Goal: Information Seeking & Learning: Find specific fact

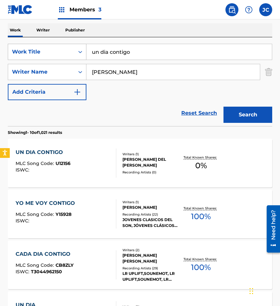
click at [57, 52] on div "Work Title" at bounding box center [41, 52] width 58 height 8
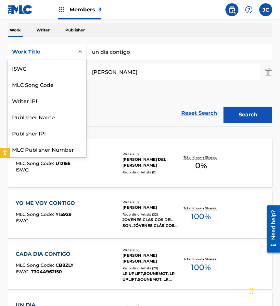
scroll to position [16, 0]
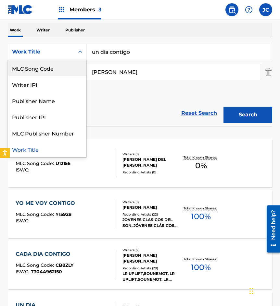
click at [54, 60] on div "MLC Song Code" at bounding box center [47, 68] width 78 height 16
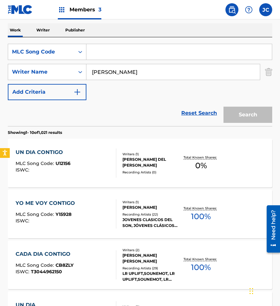
click at [112, 53] on input "Search Form" at bounding box center [178, 52] width 185 height 16
paste input "959547"
type input "959547"
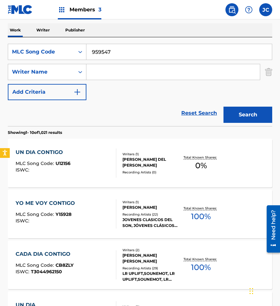
click at [223, 107] on button "Search" at bounding box center [247, 115] width 49 height 16
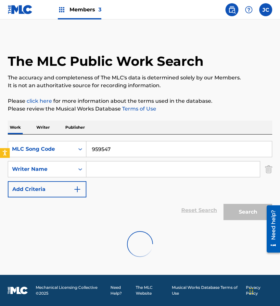
scroll to position [0, 0]
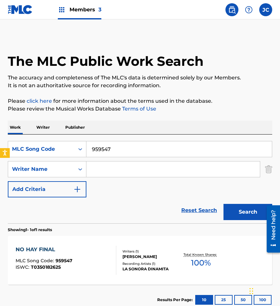
click at [148, 263] on div "Recording Artists ( 1 )" at bounding box center [150, 264] width 56 height 5
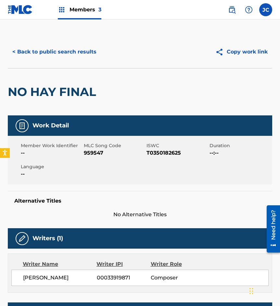
click at [64, 48] on button "< Back to public search results" at bounding box center [54, 52] width 93 height 16
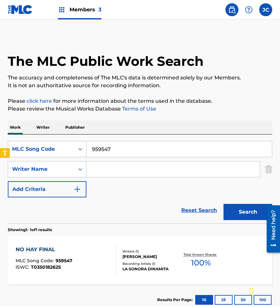
drag, startPoint x: 36, startPoint y: 38, endPoint x: 95, endPoint y: 127, distance: 106.4
click at [36, 38] on div "The MLC Public Work Search" at bounding box center [140, 58] width 264 height 44
click at [124, 143] on input "959547" at bounding box center [178, 149] width 185 height 16
paste input "L12570"
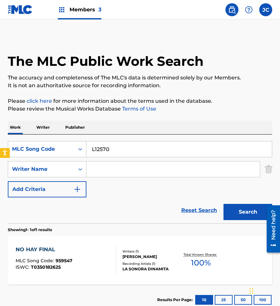
type input "L12570"
click at [223, 204] on button "Search" at bounding box center [247, 212] width 49 height 16
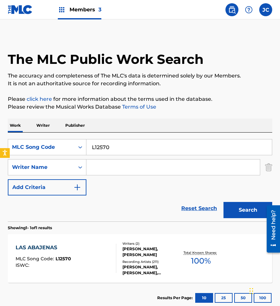
scroll to position [43, 0]
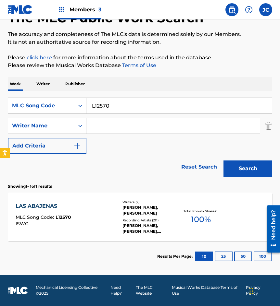
click at [141, 210] on div "[PERSON_NAME], [PERSON_NAME]" at bounding box center [150, 211] width 56 height 12
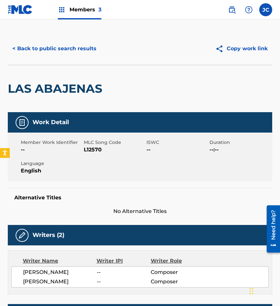
click at [59, 45] on button "< Back to public search results" at bounding box center [54, 49] width 93 height 16
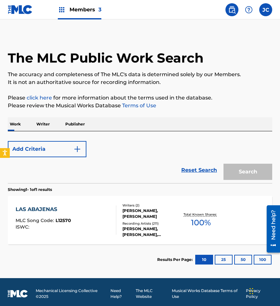
scroll to position [6, 0]
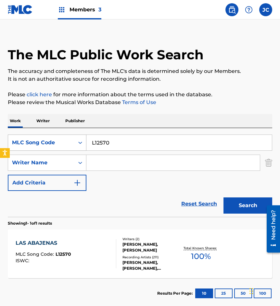
drag, startPoint x: 31, startPoint y: 155, endPoint x: 37, endPoint y: 150, distance: 8.4
click at [31, 155] on div "Writer Name" at bounding box center [47, 163] width 79 height 16
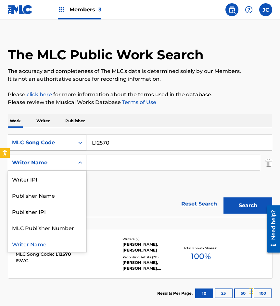
click at [41, 144] on div "MLC Song Code" at bounding box center [41, 143] width 58 height 8
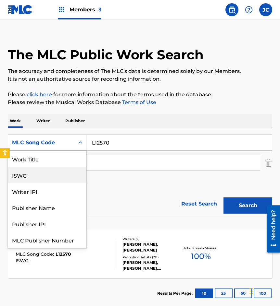
scroll to position [16, 0]
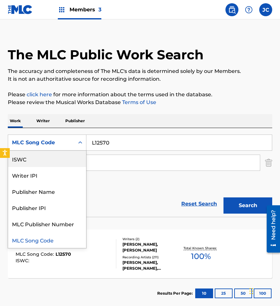
click at [44, 160] on div "ISWC" at bounding box center [47, 159] width 78 height 16
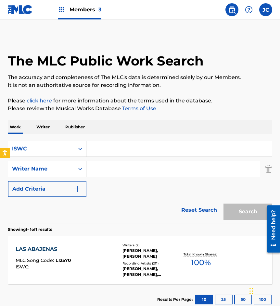
scroll to position [0, 0]
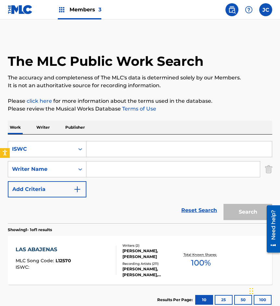
click at [51, 131] on p "Writer" at bounding box center [42, 128] width 17 height 14
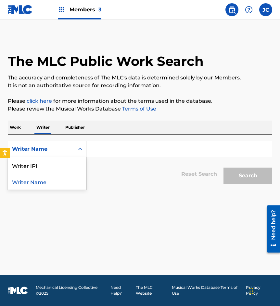
click at [50, 152] on div "Writer Name" at bounding box center [41, 149] width 58 height 8
click at [23, 133] on p "Work" at bounding box center [15, 128] width 15 height 14
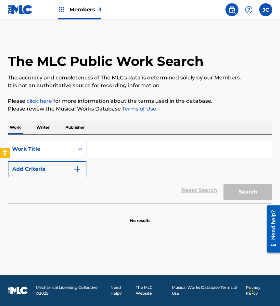
click at [39, 150] on div "Work Title" at bounding box center [41, 149] width 58 height 8
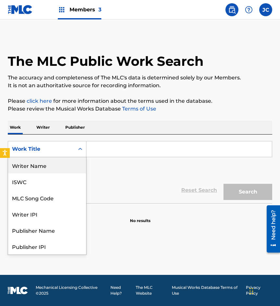
click at [49, 165] on div "Writer Name" at bounding box center [47, 165] width 78 height 16
click at [48, 149] on div "Writer Name" at bounding box center [41, 149] width 58 height 8
click at [43, 167] on div "Work Title" at bounding box center [47, 165] width 78 height 16
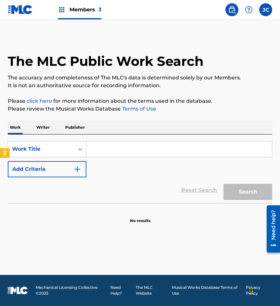
click at [43, 167] on button "Add Criteria" at bounding box center [47, 169] width 79 height 16
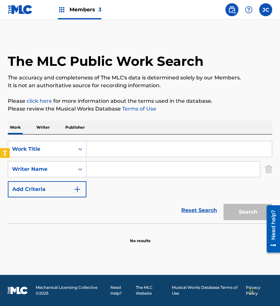
click at [99, 156] on input "Search Form" at bounding box center [178, 149] width 185 height 16
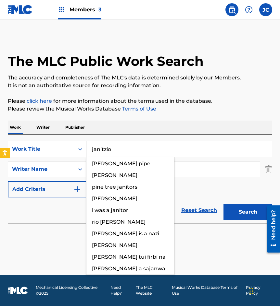
type input "janitzio"
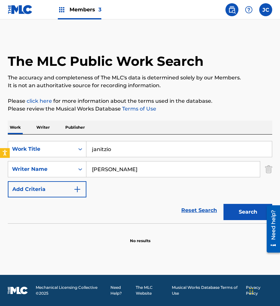
type input "[PERSON_NAME]"
click at [223, 204] on button "Search" at bounding box center [247, 212] width 49 height 16
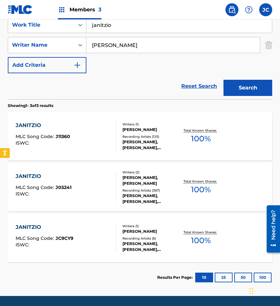
scroll to position [145, 0]
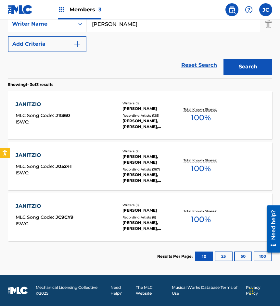
click at [115, 230] on div at bounding box center [113, 216] width 5 height 29
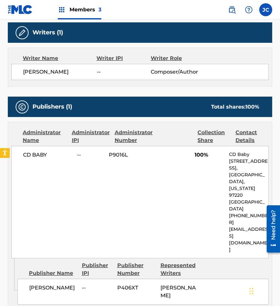
scroll to position [292, 0]
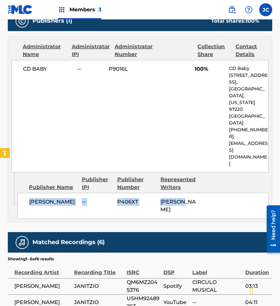
drag, startPoint x: 20, startPoint y: 163, endPoint x: 252, endPoint y: 168, distance: 232.1
click at [252, 193] on div "[PERSON_NAME] -- P406XT [PERSON_NAME]" at bounding box center [143, 206] width 251 height 26
click at [219, 193] on div "[PERSON_NAME] -- P406XT [PERSON_NAME]" at bounding box center [143, 206] width 251 height 26
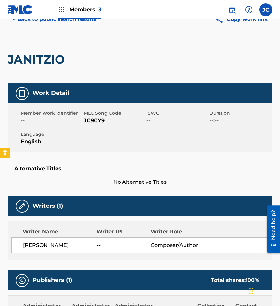
click at [52, 23] on button "< Back to public search results" at bounding box center [54, 19] width 93 height 16
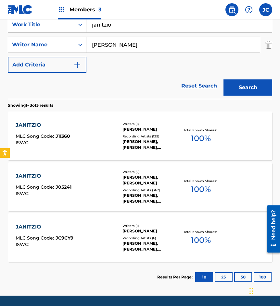
scroll to position [141, 0]
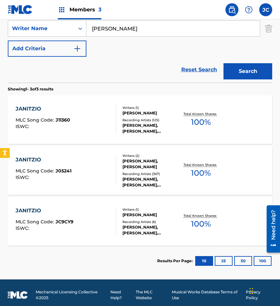
click at [87, 173] on div "JANITZIO MLC Song Code : J05241 ISWC :" at bounding box center [66, 170] width 100 height 29
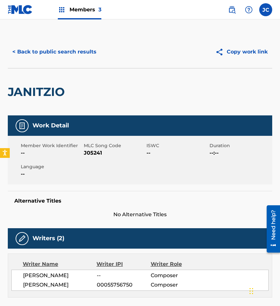
click at [74, 55] on button "< Back to public search results" at bounding box center [54, 52] width 93 height 16
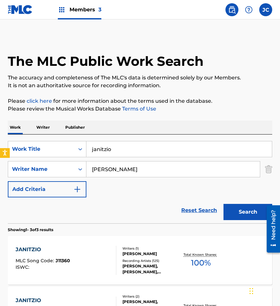
scroll to position [108, 0]
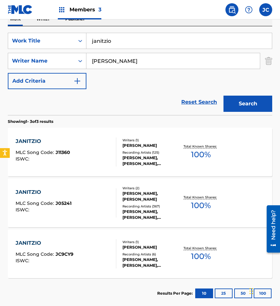
click at [94, 159] on div "JANITZIO MLC Song Code : J11360 ISWC :" at bounding box center [66, 152] width 100 height 29
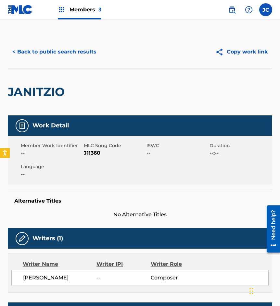
click at [73, 51] on button "< Back to public search results" at bounding box center [54, 52] width 93 height 16
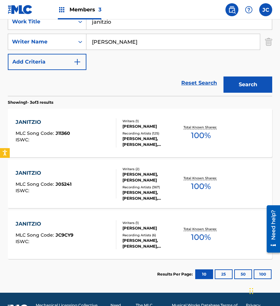
scroll to position [145, 0]
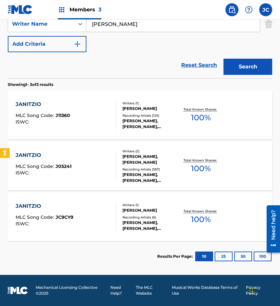
click at [58, 125] on div "JANITZIO MLC Song Code : J11360 ISWC :" at bounding box center [43, 115] width 55 height 29
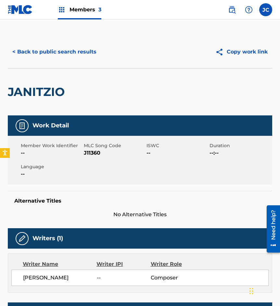
click at [91, 154] on span "J11360" at bounding box center [114, 153] width 61 height 8
copy span "J11360"
drag, startPoint x: 76, startPoint y: 121, endPoint x: 96, endPoint y: 124, distance: 20.4
click at [76, 121] on div "Work Detail" at bounding box center [140, 126] width 264 height 20
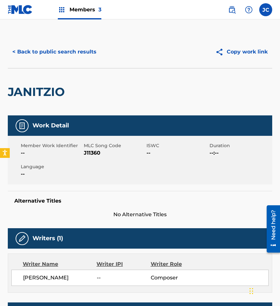
click at [59, 54] on button "< Back to public search results" at bounding box center [54, 52] width 93 height 16
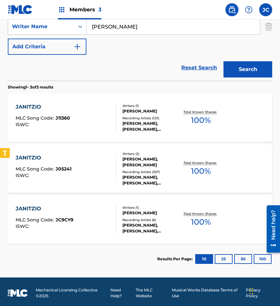
scroll to position [145, 0]
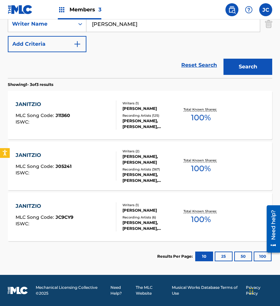
click at [148, 165] on div "[PERSON_NAME], [PERSON_NAME]" at bounding box center [150, 160] width 56 height 12
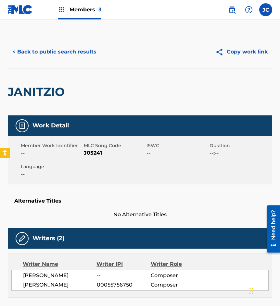
click at [98, 155] on span "J05241" at bounding box center [114, 153] width 61 height 8
copy span "J05241"
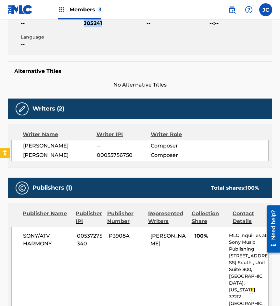
scroll to position [162, 0]
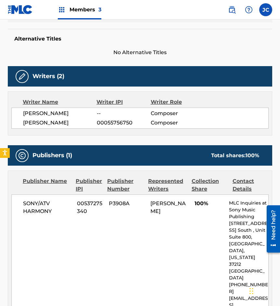
click at [43, 67] on div "Writers (2)" at bounding box center [140, 76] width 264 height 20
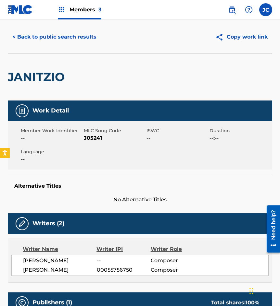
scroll to position [0, 0]
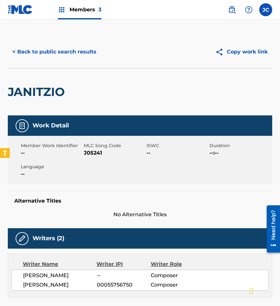
click at [48, 45] on button "< Back to public search results" at bounding box center [54, 52] width 93 height 16
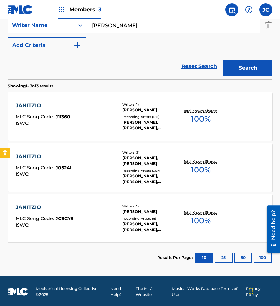
scroll to position [145, 0]
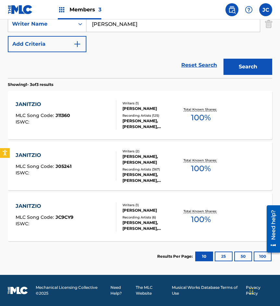
click at [127, 221] on div "[PERSON_NAME], [PERSON_NAME], [PERSON_NAME], [PERSON_NAME], MARIACHI NUEVO LEÓN" at bounding box center [150, 226] width 56 height 12
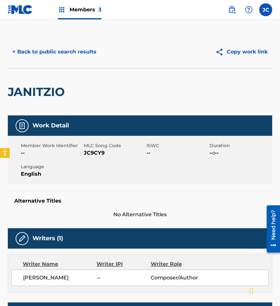
click at [60, 51] on button "< Back to public search results" at bounding box center [54, 52] width 93 height 16
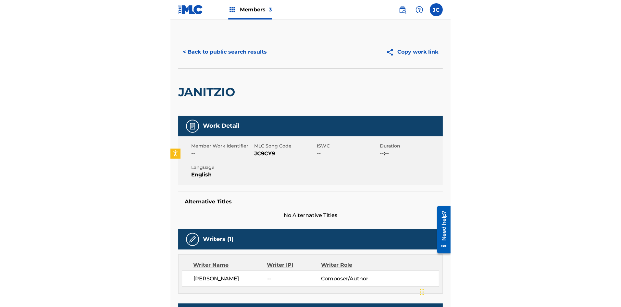
scroll to position [108, 0]
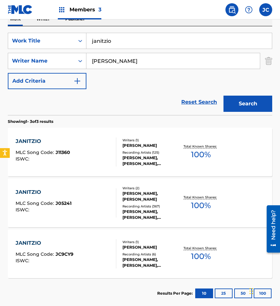
click at [95, 100] on div "Reset Search Search" at bounding box center [140, 102] width 264 height 26
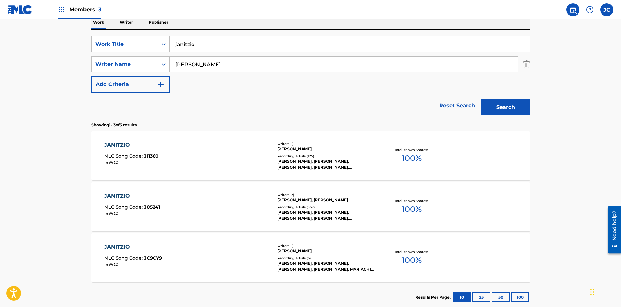
click at [165, 160] on div "JANITZIO MLC Song Code : J11360 ISWC :" at bounding box center [187, 155] width 167 height 29
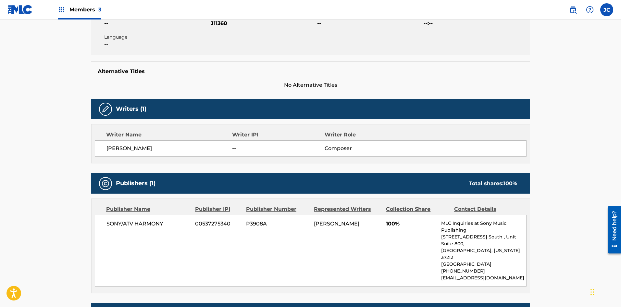
scroll to position [227, 0]
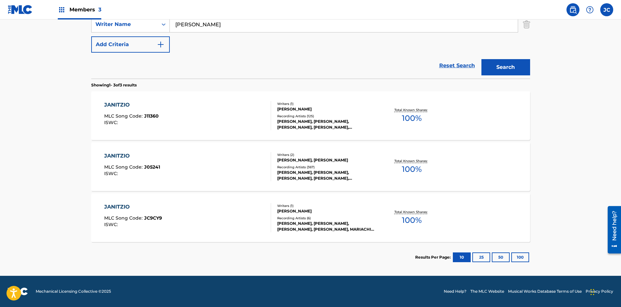
scroll to position [108, 0]
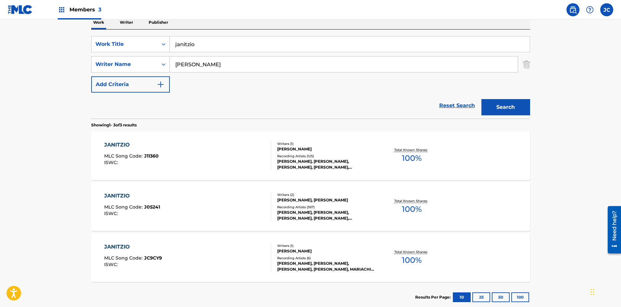
click at [186, 212] on div "JANITZIO MLC Song Code : J05241 ISWC :" at bounding box center [187, 206] width 167 height 29
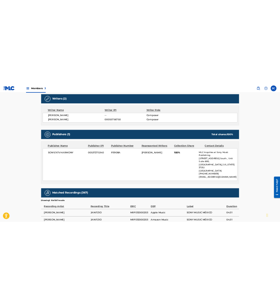
scroll to position [162, 0]
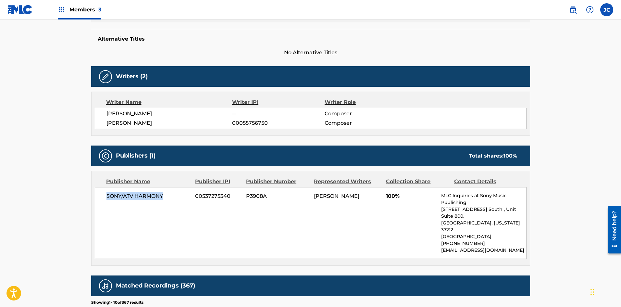
drag, startPoint x: 105, startPoint y: 196, endPoint x: 164, endPoint y: 196, distance: 58.7
click at [164, 196] on div "SONY/ATV HARMONY 00537275340 P3908A [PERSON_NAME] 100% MLC Inquiries at Sony Mu…" at bounding box center [311, 223] width 432 height 72
copy span "SONY/ATV HARMONY"
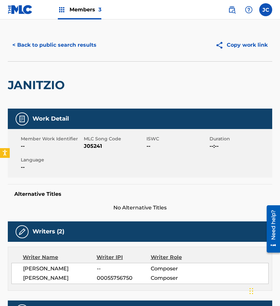
scroll to position [0, 0]
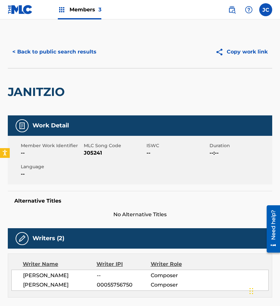
click at [71, 55] on button "< Back to public search results" at bounding box center [54, 52] width 93 height 16
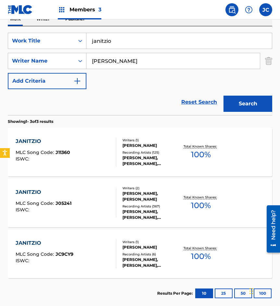
click at [123, 38] on input "janitzio" at bounding box center [178, 41] width 185 height 16
type input "llamada de emergencia"
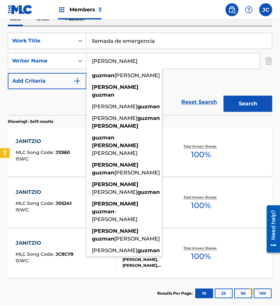
type input "[PERSON_NAME]"
click at [223, 96] on button "Search" at bounding box center [247, 104] width 49 height 16
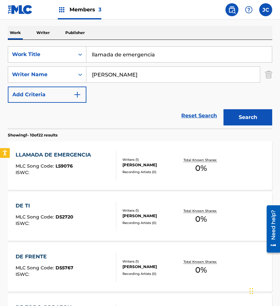
scroll to position [162, 0]
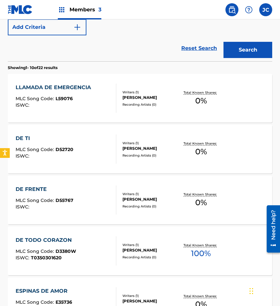
click at [77, 96] on div "MLC Song Code : L59076" at bounding box center [55, 99] width 79 height 6
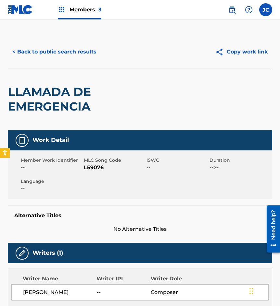
click at [100, 167] on span "L59076" at bounding box center [114, 168] width 61 height 8
copy span "L59076"
drag, startPoint x: 27, startPoint y: 97, endPoint x: 48, endPoint y: 60, distance: 42.1
click at [27, 96] on h2 "LLAMADA DE EMERGENCIA" at bounding box center [87, 99] width 158 height 29
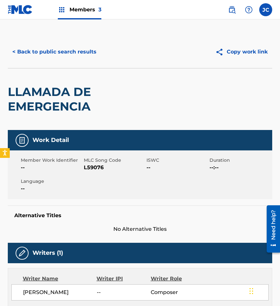
click at [51, 56] on button "< Back to public search results" at bounding box center [54, 52] width 93 height 16
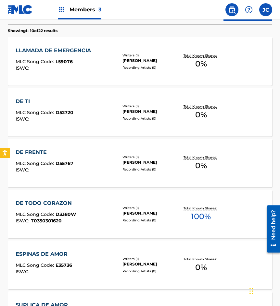
scroll to position [102, 0]
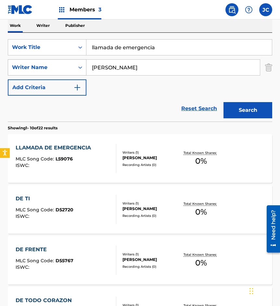
drag, startPoint x: 139, startPoint y: 51, endPoint x: 13, endPoint y: 71, distance: 128.1
click at [13, 71] on div "SearchWithCriteria3f9caa8b-c2f7-4ac2-a1ed-2fa7ef96973b Work Title llamada de em…" at bounding box center [140, 67] width 264 height 56
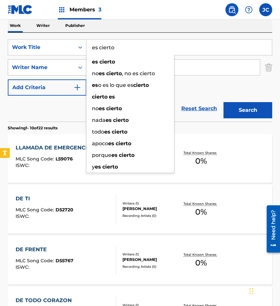
type input "es cierto"
click at [223, 102] on button "Search" at bounding box center [247, 110] width 49 height 16
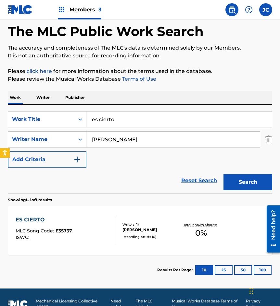
scroll to position [43, 0]
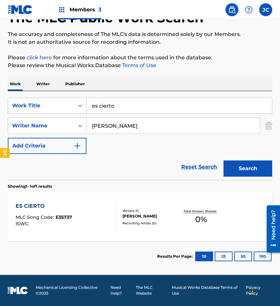
click at [121, 212] on div "Writers ( 1 ) [PERSON_NAME] Recording Artists ( 0 )" at bounding box center [147, 217] width 63 height 17
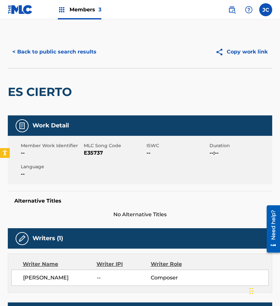
click at [95, 156] on span "E35737" at bounding box center [114, 153] width 61 height 8
copy span "E35737"
drag, startPoint x: 61, startPoint y: 76, endPoint x: 65, endPoint y: 58, distance: 17.8
click at [61, 76] on div "ES CIERTO" at bounding box center [41, 91] width 67 height 47
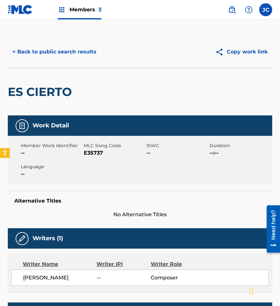
click at [67, 52] on button "< Back to public search results" at bounding box center [54, 52] width 93 height 16
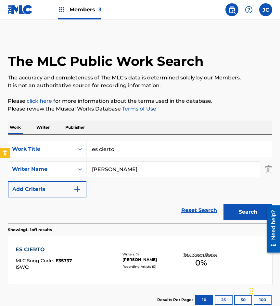
scroll to position [6, 0]
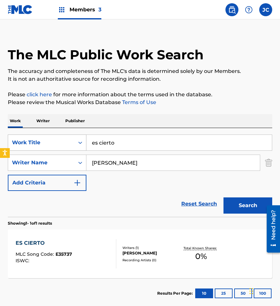
drag, startPoint x: 150, startPoint y: 140, endPoint x: 65, endPoint y: 138, distance: 84.4
click at [70, 139] on div "SearchWithCriteria3f9caa8b-c2f7-4ac2-a1ed-2fa7ef96973b Work Title es cierto" at bounding box center [140, 143] width 264 height 16
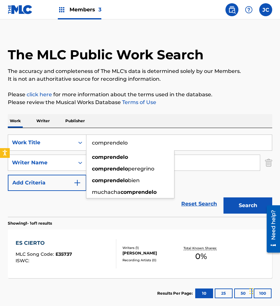
type input "comprendelo"
click at [223, 198] on button "Search" at bounding box center [247, 206] width 49 height 16
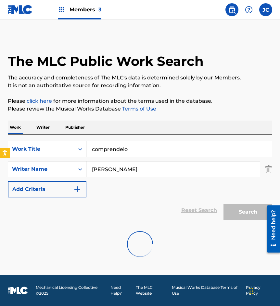
scroll to position [0, 0]
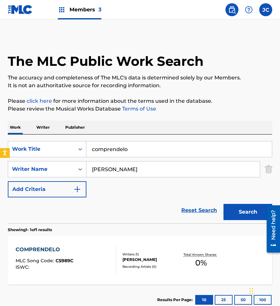
click at [223, 204] on button "Search" at bounding box center [247, 212] width 49 height 16
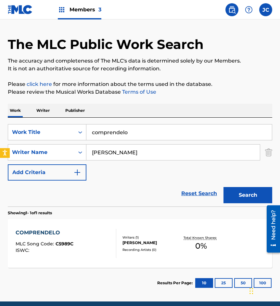
scroll to position [43, 0]
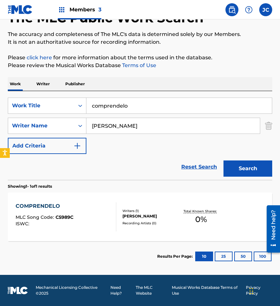
click at [149, 222] on div "Recording Artists ( 0 )" at bounding box center [150, 223] width 56 height 5
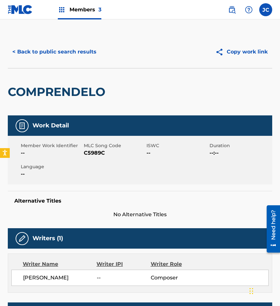
click at [98, 151] on span "C5989C" at bounding box center [114, 153] width 61 height 8
copy span "C5989C"
click at [51, 60] on div "< Back to public search results Copy work link" at bounding box center [140, 52] width 264 height 32
click at [62, 54] on button "< Back to public search results" at bounding box center [54, 52] width 93 height 16
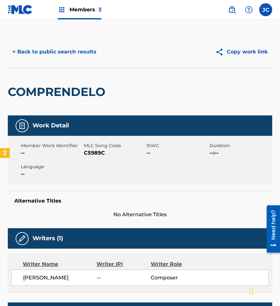
scroll to position [6, 0]
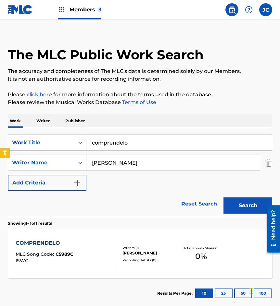
drag, startPoint x: 75, startPoint y: 148, endPoint x: 66, endPoint y: 128, distance: 21.8
click at [55, 146] on div "SearchWithCriteria3f9caa8b-c2f7-4ac2-a1ed-2fa7ef96973b Work Title comprendelo" at bounding box center [140, 143] width 264 height 16
type input "porque yo no soy poeta"
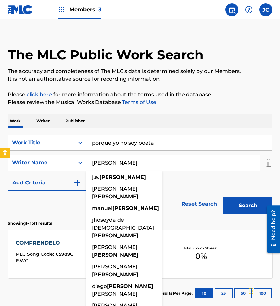
type input "[PERSON_NAME]"
click at [223, 198] on button "Search" at bounding box center [247, 206] width 49 height 16
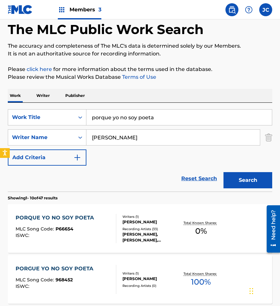
scroll to position [97, 0]
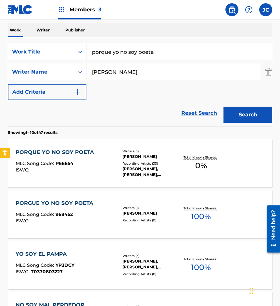
click at [79, 159] on div "PORQUE YO NO SOY POETA MLC Song Code : P66654 ISWC :" at bounding box center [56, 163] width 81 height 29
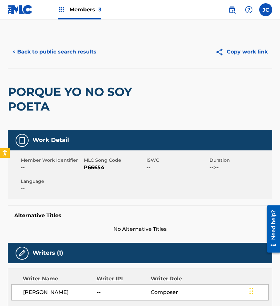
click at [93, 166] on span "P66654" at bounding box center [114, 168] width 61 height 8
copy span "P66654"
click at [178, 181] on div "Member Work Identifier -- MLC Song Code P66654 ISWC -- Duration --:-- Language …" at bounding box center [140, 175] width 264 height 49
click at [72, 48] on button "< Back to public search results" at bounding box center [54, 52] width 93 height 16
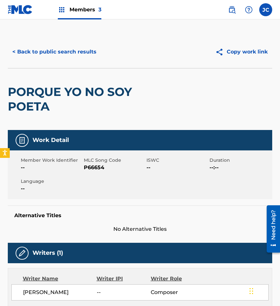
scroll to position [97, 0]
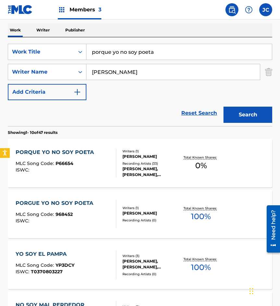
click at [169, 50] on input "porque yo no soy poeta" at bounding box center [178, 52] width 185 height 16
type input "la matachina"
click at [223, 107] on button "Search" at bounding box center [247, 115] width 49 height 16
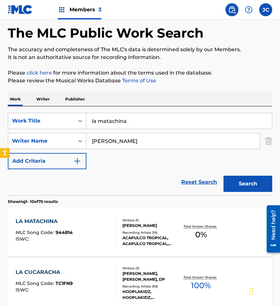
scroll to position [65, 0]
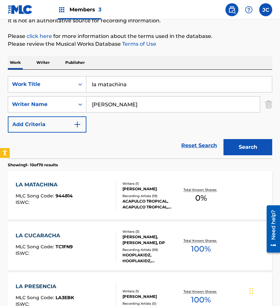
click at [107, 191] on div "LA MATACHINA MLC Song Code : 944814 ISWC :" at bounding box center [66, 195] width 100 height 29
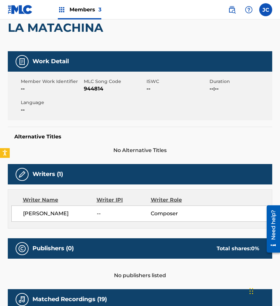
scroll to position [63, 0]
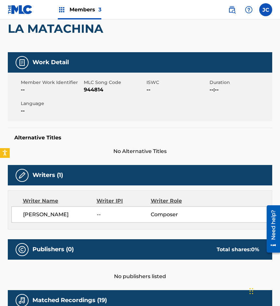
click at [92, 87] on span "944814" at bounding box center [114, 90] width 61 height 8
copy span "944814"
click at [51, 116] on div "Member Work Identifier -- MLC Song Code 944814 ISWC -- Duration --:-- Language …" at bounding box center [140, 97] width 264 height 49
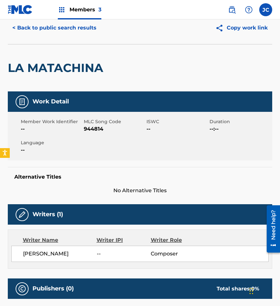
scroll to position [0, 0]
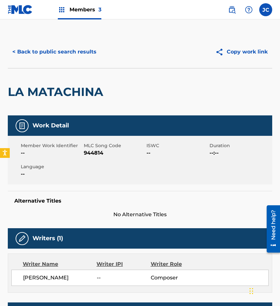
click at [68, 56] on button "< Back to public search results" at bounding box center [54, 52] width 93 height 16
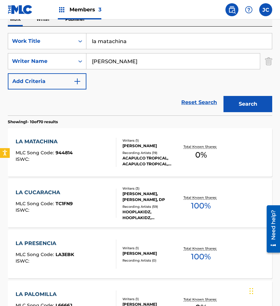
scroll to position [97, 0]
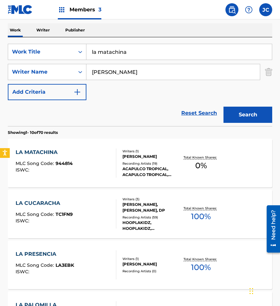
drag, startPoint x: 153, startPoint y: 52, endPoint x: 91, endPoint y: 52, distance: 61.7
click at [92, 52] on input "la matachina" at bounding box center [178, 52] width 185 height 16
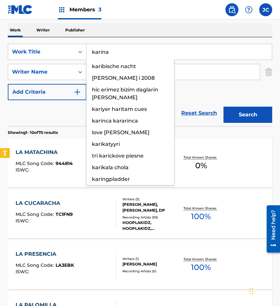
type input "karina"
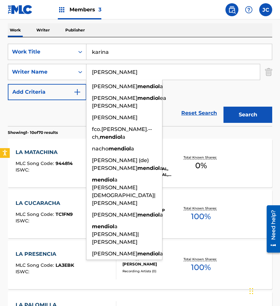
type input "[PERSON_NAME]"
click at [223, 107] on button "Search" at bounding box center [247, 115] width 49 height 16
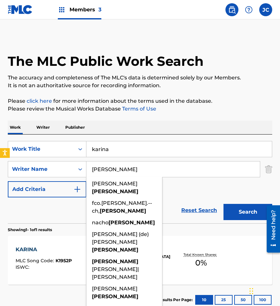
click at [206, 121] on div "Work Writer Publisher" at bounding box center [140, 128] width 264 height 14
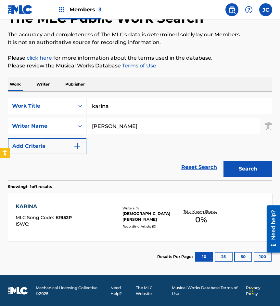
scroll to position [43, 0]
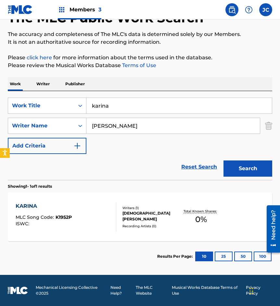
click at [151, 224] on div "Recording Artists ( 0 )" at bounding box center [150, 226] width 56 height 5
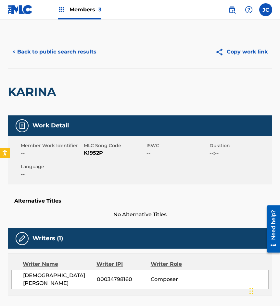
click at [88, 150] on span "K1952P" at bounding box center [114, 153] width 61 height 8
copy span "K1952P"
drag, startPoint x: 28, startPoint y: 88, endPoint x: 44, endPoint y: 46, distance: 44.9
click at [28, 87] on h2 "KARINA" at bounding box center [34, 92] width 52 height 15
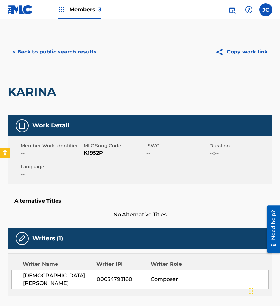
click at [62, 49] on button "< Back to public search results" at bounding box center [54, 52] width 93 height 16
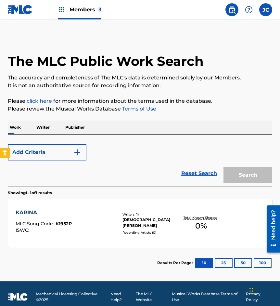
scroll to position [6, 0]
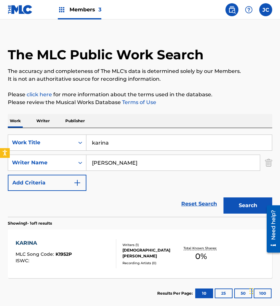
drag, startPoint x: 65, startPoint y: 144, endPoint x: 79, endPoint y: 130, distance: 20.2
click at [64, 144] on div "SearchWithCriteria3f9caa8b-c2f7-4ac2-a1ed-2fa7ef96973b Work Title [PERSON_NAME]" at bounding box center [140, 143] width 264 height 16
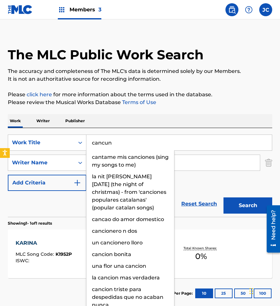
type input "cancun"
click at [223, 198] on button "Search" at bounding box center [247, 206] width 49 height 16
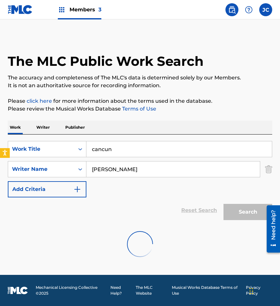
scroll to position [0, 0]
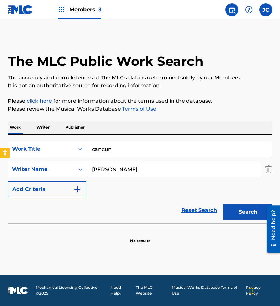
drag, startPoint x: 173, startPoint y: 176, endPoint x: 78, endPoint y: 192, distance: 96.5
click at [78, 192] on div "SearchWithCriteria3f9caa8b-c2f7-4ac2-a1ed-2fa7ef96973b Work Title cancun Search…" at bounding box center [140, 169] width 264 height 56
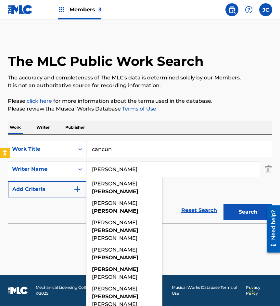
type input "[PERSON_NAME]"
click at [223, 204] on button "Search" at bounding box center [247, 212] width 49 height 16
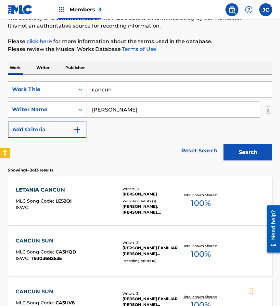
scroll to position [48, 0]
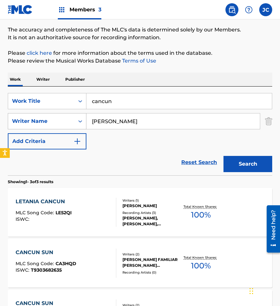
click at [72, 123] on div "SearchWithCriteria053e9623-6934-4835-a09f-73ddf2c12cfb Writer Name [PERSON_NAME]" at bounding box center [140, 121] width 264 height 16
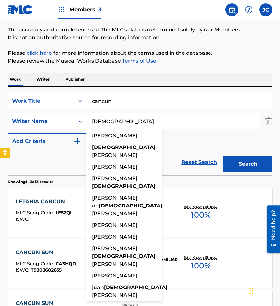
click at [223, 156] on button "Search" at bounding box center [247, 164] width 49 height 16
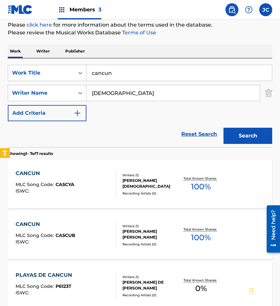
scroll to position [65, 0]
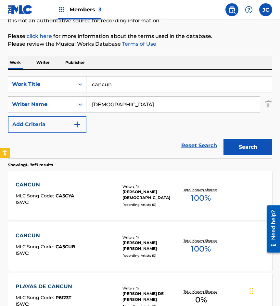
drag, startPoint x: 72, startPoint y: 113, endPoint x: 96, endPoint y: 134, distance: 32.4
click at [66, 114] on div "SearchWithCriteria3f9caa8b-c2f7-4ac2-a1ed-2fa7ef96973b Work Title cancun Search…" at bounding box center [140, 104] width 264 height 56
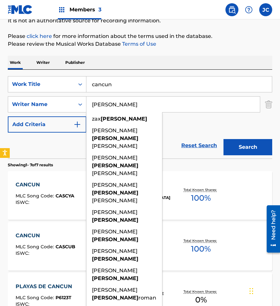
type input "[PERSON_NAME]"
click at [223, 139] on button "Search" at bounding box center [247, 147] width 49 height 16
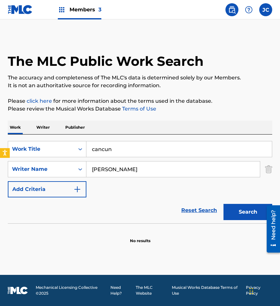
click at [17, 185] on div "SearchWithCriteria3f9caa8b-c2f7-4ac2-a1ed-2fa7ef96973b Work Title cancun Search…" at bounding box center [140, 169] width 264 height 56
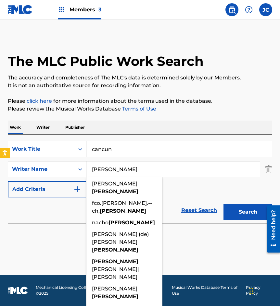
type input "[PERSON_NAME]"
click at [153, 147] on input "cancun" at bounding box center [178, 149] width 185 height 16
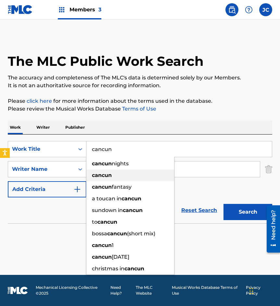
click at [116, 176] on div "cancun" at bounding box center [130, 176] width 88 height 12
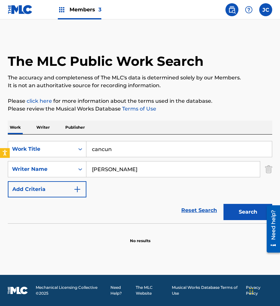
click at [242, 209] on button "Search" at bounding box center [247, 212] width 49 height 16
click at [102, 150] on input "cancun" at bounding box center [178, 149] width 185 height 16
click at [234, 212] on button "Search" at bounding box center [247, 212] width 49 height 16
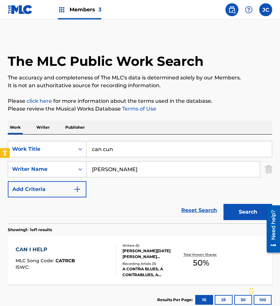
scroll to position [43, 0]
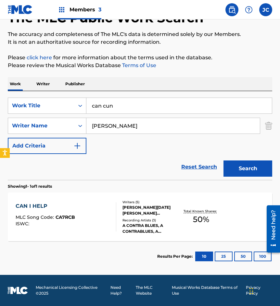
click at [104, 107] on input "can cun" at bounding box center [178, 106] width 185 height 16
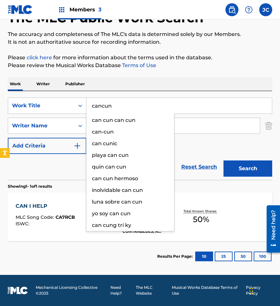
click at [223, 161] on button "Search" at bounding box center [247, 169] width 49 height 16
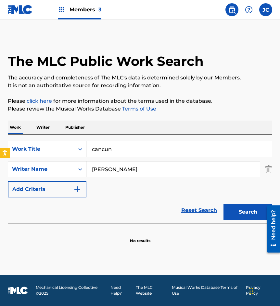
drag, startPoint x: 242, startPoint y: 170, endPoint x: 213, endPoint y: 183, distance: 31.5
click at [241, 172] on input "[PERSON_NAME]" at bounding box center [172, 170] width 173 height 16
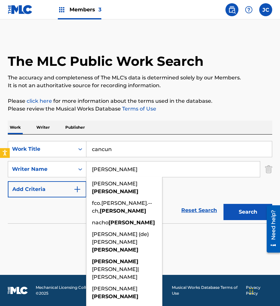
scroll to position [51, 0]
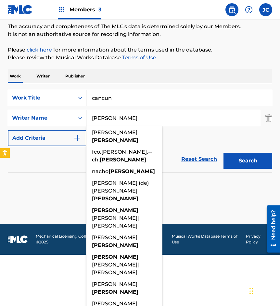
click at [209, 210] on main "The MLC Public Work Search The accuracy and completeness of The MLC's data is d…" at bounding box center [140, 96] width 280 height 256
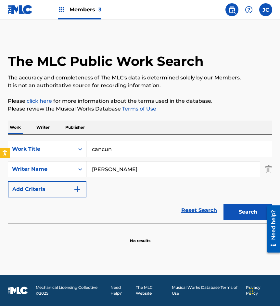
click at [64, 16] on div "Members 3" at bounding box center [79, 9] width 43 height 19
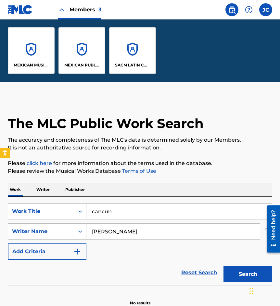
drag, startPoint x: 72, startPoint y: 23, endPoint x: 72, endPoint y: 20, distance: 3.6
click at [72, 23] on div "MEXICAN MUSIC COPYRIGHT INC MEXICAN PUBLISHING SACM LATIN COPYRIGHT INC" at bounding box center [82, 50] width 164 height 62
click at [72, 16] on div "Members 3" at bounding box center [79, 9] width 43 height 19
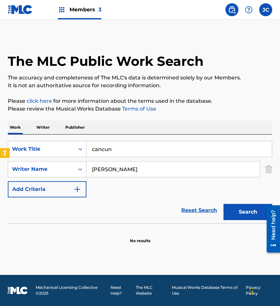
click at [189, 145] on input "cancun" at bounding box center [178, 149] width 185 height 16
type input "adonde vas"
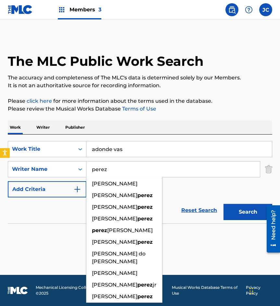
type input "perez"
click at [223, 204] on button "Search" at bounding box center [247, 212] width 49 height 16
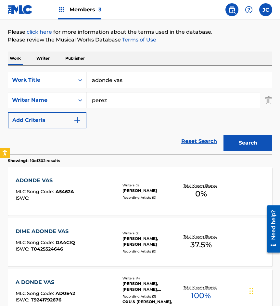
scroll to position [130, 0]
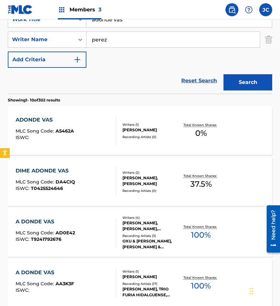
click at [128, 130] on div "[PERSON_NAME]" at bounding box center [150, 130] width 56 height 6
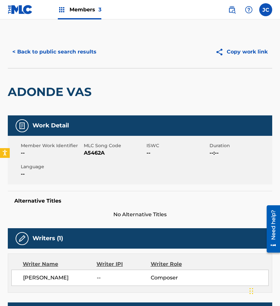
click at [89, 153] on span "A5462A" at bounding box center [114, 153] width 61 height 8
copy span "A5462A"
click at [38, 70] on div "ADONDE VAS" at bounding box center [51, 91] width 87 height 47
click at [65, 51] on button "< Back to public search results" at bounding box center [54, 52] width 93 height 16
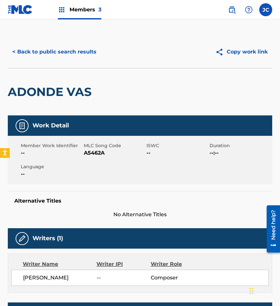
scroll to position [130, 0]
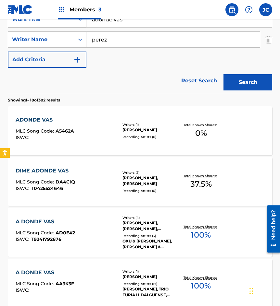
drag, startPoint x: 144, startPoint y: 21, endPoint x: 24, endPoint y: 26, distance: 120.8
click at [24, 26] on div "SearchWithCriteria3f9caa8b-c2f7-4ac2-a1ed-2fa7ef96973b Work Title adonde vas" at bounding box center [140, 19] width 264 height 16
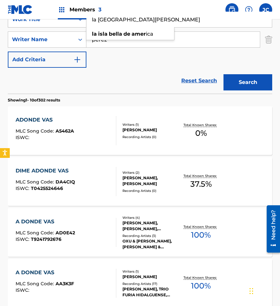
click at [223, 74] on button "Search" at bounding box center [247, 82] width 49 height 16
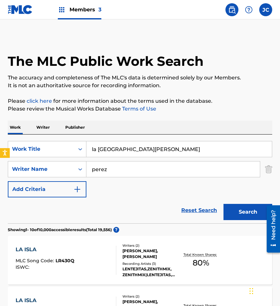
click at [163, 151] on input "la [GEOGRAPHIC_DATA][PERSON_NAME]" at bounding box center [178, 149] width 185 height 16
type input "la [GEOGRAPHIC_DATA]"
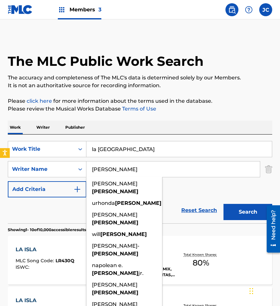
type input "[PERSON_NAME]"
click at [223, 204] on button "Search" at bounding box center [247, 212] width 49 height 16
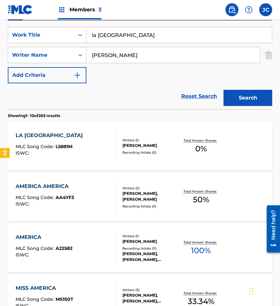
scroll to position [130, 0]
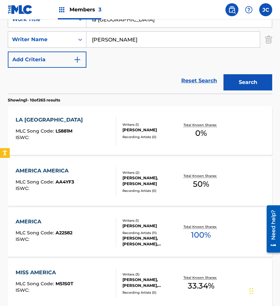
click at [51, 125] on div "LA ISLA BELLA DE AMERICA MLC Song Code : L5881M ISWC :" at bounding box center [51, 130] width 70 height 29
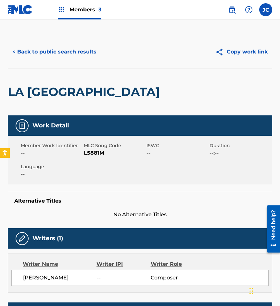
click at [86, 157] on span "L5881M" at bounding box center [114, 153] width 61 height 8
click at [76, 53] on button "< Back to public search results" at bounding box center [54, 52] width 93 height 16
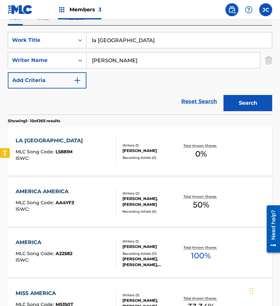
scroll to position [97, 0]
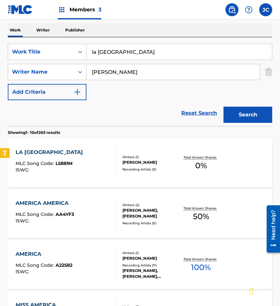
drag, startPoint x: 171, startPoint y: 51, endPoint x: 100, endPoint y: 45, distance: 71.3
click at [90, 56] on input "la [GEOGRAPHIC_DATA]" at bounding box center [178, 52] width 185 height 16
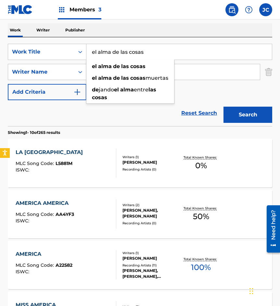
type input "el alma de las cosas"
click at [223, 107] on button "Search" at bounding box center [247, 115] width 49 height 16
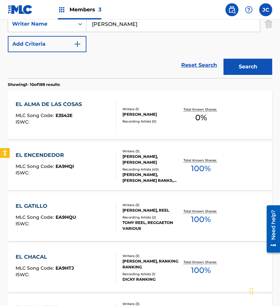
scroll to position [130, 0]
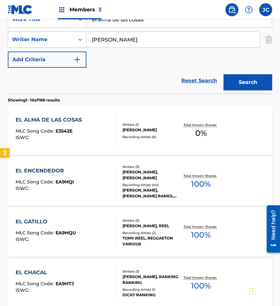
click at [79, 131] on div "MLC Song Code : E3542E" at bounding box center [50, 132] width 69 height 6
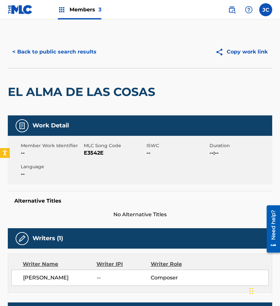
click at [99, 155] on span "E3542E" at bounding box center [114, 153] width 61 height 8
click at [54, 56] on button "< Back to public search results" at bounding box center [54, 52] width 93 height 16
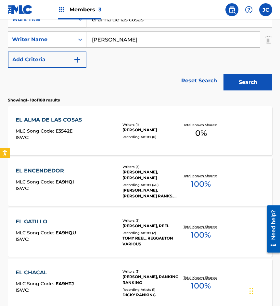
drag, startPoint x: 59, startPoint y: 26, endPoint x: 31, endPoint y: 26, distance: 27.9
click at [31, 26] on div "SearchWithCriteria3f9caa8b-c2f7-4ac2-a1ed-2fa7ef96973b Work Title el alma de la…" at bounding box center [140, 19] width 264 height 16
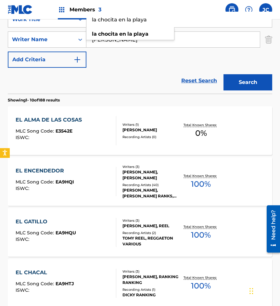
type input "la chocita en la playa"
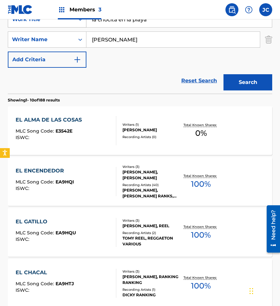
click at [223, 74] on button "Search" at bounding box center [247, 82] width 49 height 16
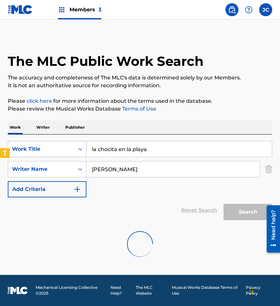
scroll to position [0, 0]
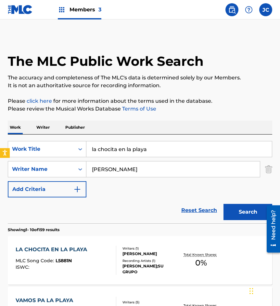
drag, startPoint x: 146, startPoint y: 201, endPoint x: 148, endPoint y: 197, distance: 4.8
click at [146, 201] on div "Reset Search Search" at bounding box center [140, 211] width 264 height 26
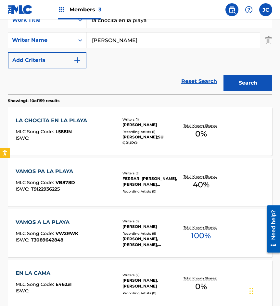
scroll to position [130, 0]
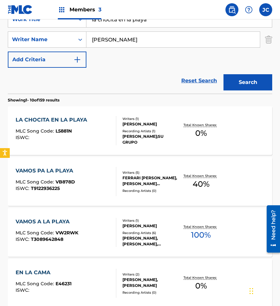
click at [144, 140] on div "[PERSON_NAME];SU GRUPO" at bounding box center [150, 140] width 56 height 12
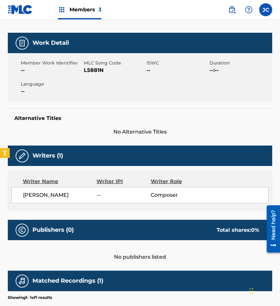
scroll to position [176, 0]
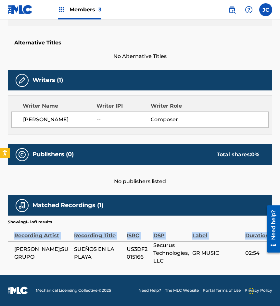
drag, startPoint x: 13, startPoint y: 245, endPoint x: 229, endPoint y: 266, distance: 217.5
click at [229, 266] on main "< Back to public search results Copy work link LA CHOCITA EN LA PLAYA Work Deta…" at bounding box center [140, 61] width 280 height 429
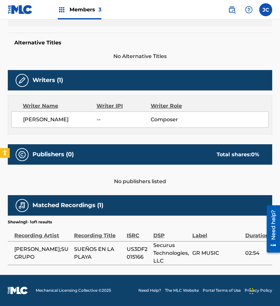
click at [206, 225] on div "Label" at bounding box center [217, 232] width 50 height 15
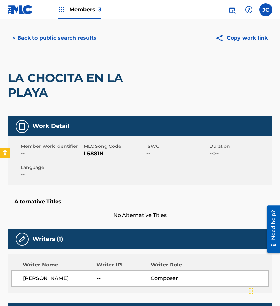
scroll to position [0, 0]
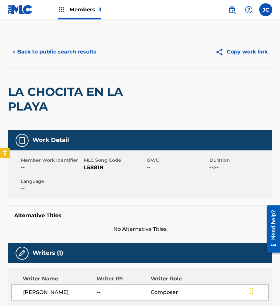
click at [71, 49] on button "< Back to public search results" at bounding box center [54, 52] width 93 height 16
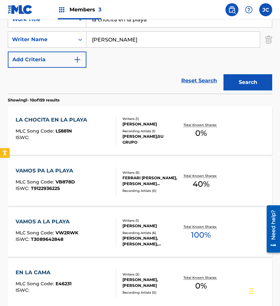
click at [116, 145] on div "Writers ( 1 ) [PERSON_NAME] Recording Artists ( 1 ) [PERSON_NAME];SU GRUPO" at bounding box center [147, 130] width 63 height 29
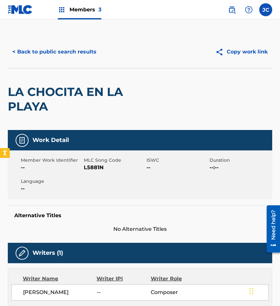
click at [92, 166] on span "L5881N" at bounding box center [114, 168] width 61 height 8
drag, startPoint x: 79, startPoint y: 81, endPoint x: 79, endPoint y: 56, distance: 25.0
click at [79, 81] on div "LA CHOCITA EN LA PLAYA" at bounding box center [87, 99] width 158 height 62
click at [79, 55] on button "< Back to public search results" at bounding box center [54, 52] width 93 height 16
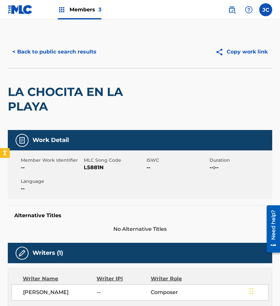
scroll to position [130, 0]
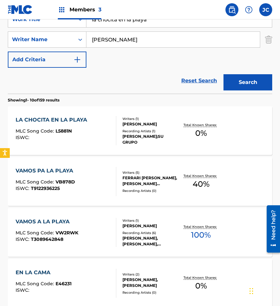
click at [153, 25] on input "la chocita en la playa" at bounding box center [178, 20] width 185 height 16
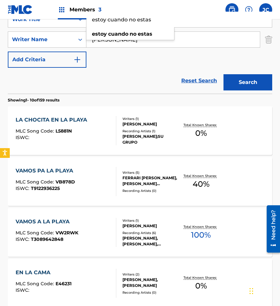
type input "estoy cuando no estas"
click at [223, 74] on button "Search" at bounding box center [247, 82] width 49 height 16
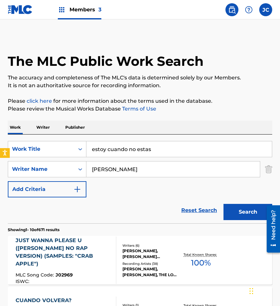
click at [116, 169] on input "[PERSON_NAME]" at bounding box center [172, 170] width 173 height 16
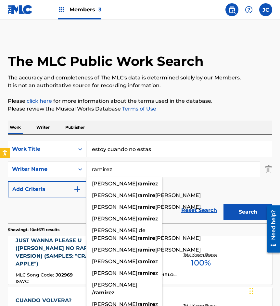
type input "ramirez"
click at [223, 204] on button "Search" at bounding box center [247, 212] width 49 height 16
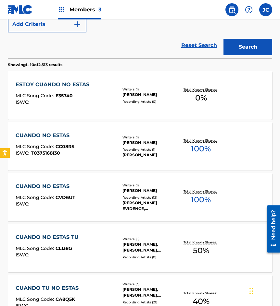
scroll to position [162, 0]
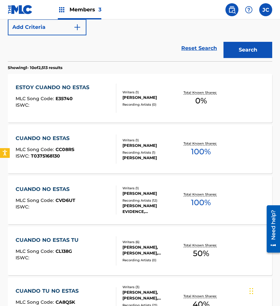
click at [128, 90] on div "Writers ( 1 )" at bounding box center [150, 92] width 56 height 5
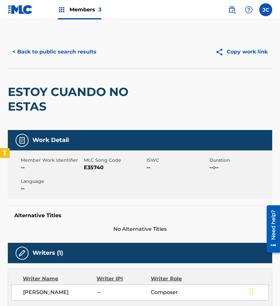
click at [95, 170] on span "E35740" at bounding box center [114, 168] width 61 height 8
drag, startPoint x: 42, startPoint y: 118, endPoint x: 61, endPoint y: 62, distance: 58.8
click at [43, 115] on div "ESTOY CUANDO NO ESTAS" at bounding box center [87, 99] width 158 height 62
click at [61, 62] on div "< Back to public search results Copy work link" at bounding box center [140, 52] width 264 height 32
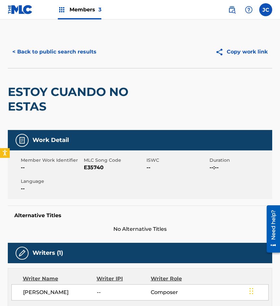
click at [73, 55] on button "< Back to public search results" at bounding box center [54, 52] width 93 height 16
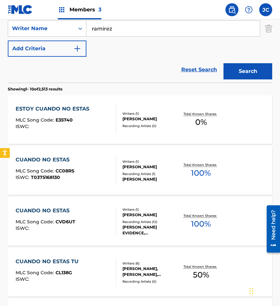
scroll to position [102, 0]
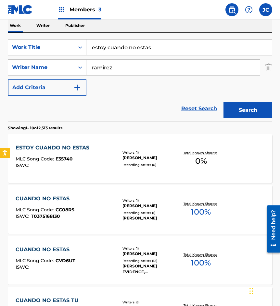
click at [43, 57] on div "SearchWithCriteria3f9caa8b-c2f7-4ac2-a1ed-2fa7ef96973b Work Title estoy cuando …" at bounding box center [140, 67] width 264 height 56
type input "en mi casa"
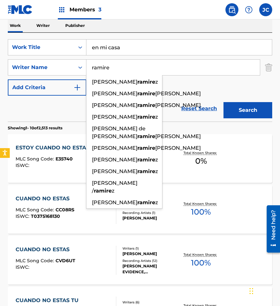
type input "ramirez"
click at [223, 102] on button "Search" at bounding box center [247, 110] width 49 height 16
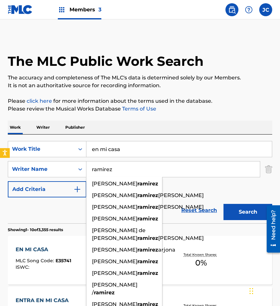
scroll to position [97, 0]
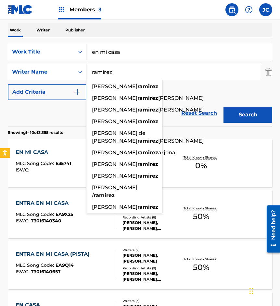
click at [199, 95] on div "SearchWithCriteria3f9caa8b-c2f7-4ac2-a1ed-2fa7ef96973b Work Title en mi casa Se…" at bounding box center [140, 72] width 264 height 56
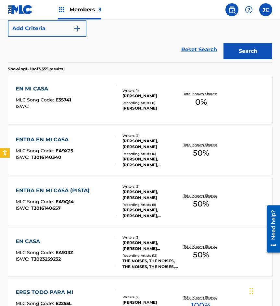
scroll to position [162, 0]
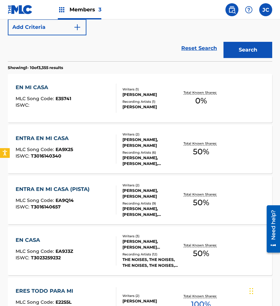
click at [85, 95] on div "EN MI CASA MLC Song Code : E35741 ISWC :" at bounding box center [66, 98] width 100 height 29
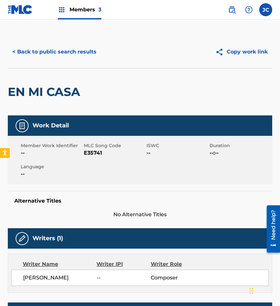
click at [61, 54] on button "< Back to public search results" at bounding box center [54, 52] width 93 height 16
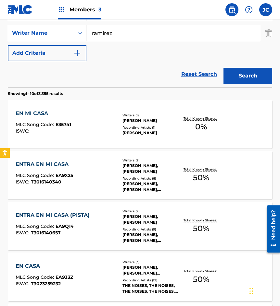
scroll to position [134, 0]
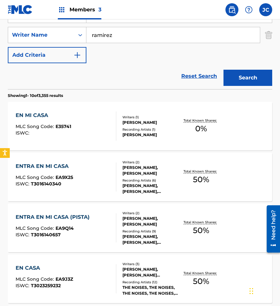
click at [74, 132] on div "EN MI CASA MLC Song Code : E35741 ISWC :" at bounding box center [66, 126] width 100 height 29
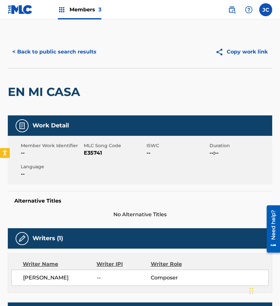
click at [92, 152] on span "E35741" at bounding box center [114, 153] width 61 height 8
click at [89, 99] on div "EN MI CASA" at bounding box center [140, 91] width 264 height 47
click at [86, 51] on button "< Back to public search results" at bounding box center [54, 52] width 93 height 16
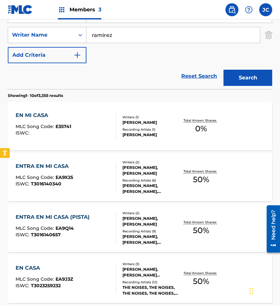
click at [80, 124] on div "EN MI CASA MLC Song Code : E35741 ISWC :" at bounding box center [66, 126] width 100 height 29
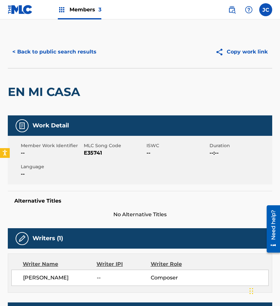
click at [91, 151] on span "E35741" at bounding box center [114, 153] width 61 height 8
click at [79, 58] on button "< Back to public search results" at bounding box center [54, 52] width 93 height 16
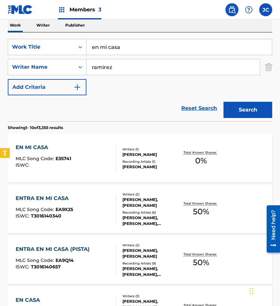
scroll to position [102, 0]
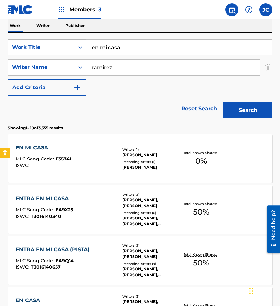
drag, startPoint x: 104, startPoint y: 53, endPoint x: 78, endPoint y: 54, distance: 26.3
click at [78, 54] on div "SearchWithCriteria3f9caa8b-c2f7-4ac2-a1ed-2fa7ef96973b Work Title en mi casa" at bounding box center [140, 47] width 264 height 16
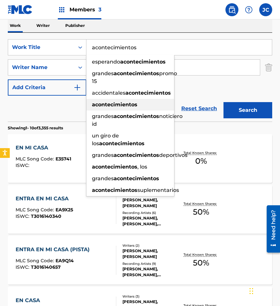
type input "acontecimientos"
click at [113, 108] on strong "acontecimientos" at bounding box center [114, 105] width 45 height 6
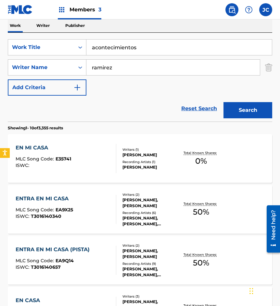
click at [257, 118] on button "Search" at bounding box center [247, 110] width 49 height 16
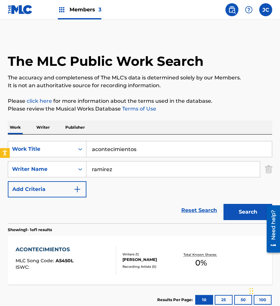
scroll to position [43, 0]
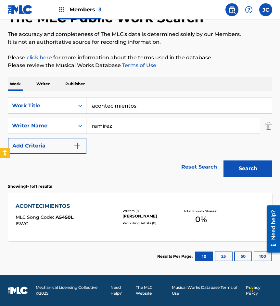
click at [162, 215] on div "[PERSON_NAME]" at bounding box center [150, 217] width 56 height 6
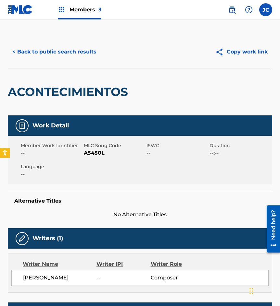
click at [95, 153] on span "A5450L" at bounding box center [114, 153] width 61 height 8
drag, startPoint x: 55, startPoint y: 83, endPoint x: 65, endPoint y: 68, distance: 17.1
click at [55, 83] on div "ACONTECIMIENTOS" at bounding box center [69, 91] width 123 height 47
click at [71, 62] on div "< Back to public search results Copy work link" at bounding box center [140, 52] width 264 height 32
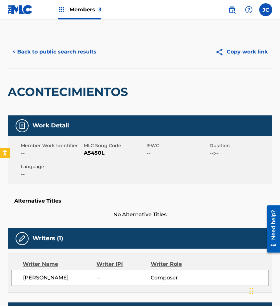
click at [91, 49] on button "< Back to public search results" at bounding box center [54, 52] width 93 height 16
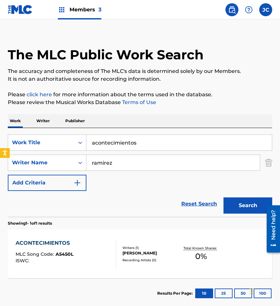
click at [155, 138] on input "acontecimientos" at bounding box center [178, 143] width 185 height 16
click at [154, 138] on input "acontecimientos" at bounding box center [178, 143] width 185 height 16
type input "un loco enamorado"
type input "[PERSON_NAME]"
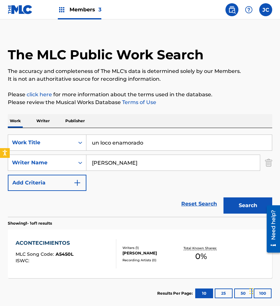
click at [223, 198] on button "Search" at bounding box center [247, 206] width 49 height 16
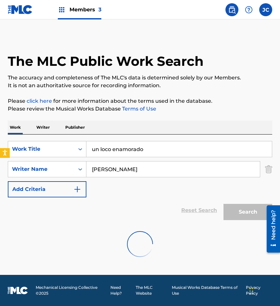
scroll to position [0, 0]
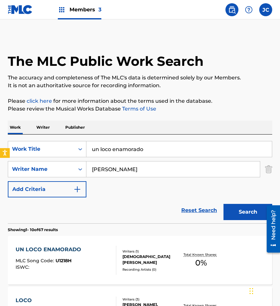
click at [207, 195] on div "SearchWithCriteria3f9caa8b-c2f7-4ac2-a1ed-2fa7ef96973b Work Title un loco enamo…" at bounding box center [140, 169] width 264 height 56
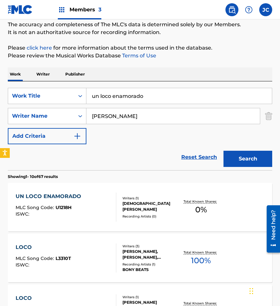
scroll to position [65, 0]
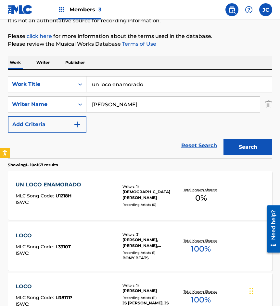
click at [112, 199] on div at bounding box center [113, 195] width 5 height 29
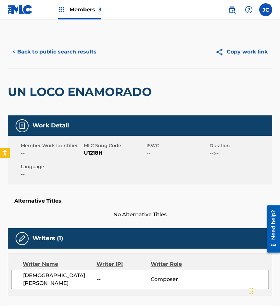
click at [93, 151] on span "U1218H" at bounding box center [114, 153] width 61 height 8
click at [72, 84] on div "UN LOCO ENAMORADO" at bounding box center [81, 91] width 147 height 47
click at [78, 54] on button "< Back to public search results" at bounding box center [54, 52] width 93 height 16
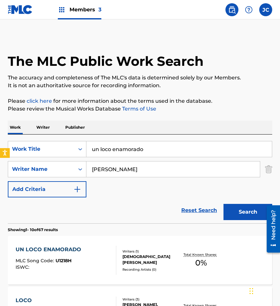
scroll to position [65, 0]
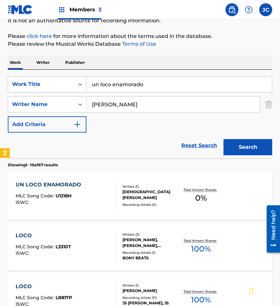
drag, startPoint x: 109, startPoint y: 89, endPoint x: 84, endPoint y: 91, distance: 25.1
click at [84, 91] on div "SearchWithCriteria3f9caa8b-c2f7-4ac2-a1ed-2fa7ef96973b Work Title un loco enamo…" at bounding box center [140, 84] width 264 height 16
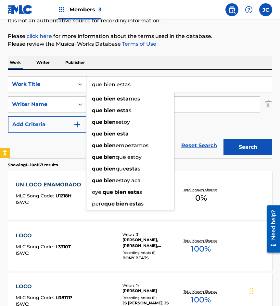
type input "que bien estas"
click at [223, 139] on button "Search" at bounding box center [247, 147] width 49 height 16
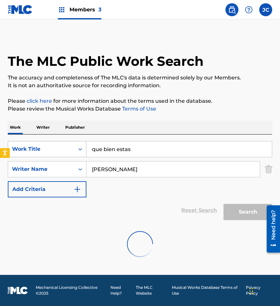
scroll to position [0, 0]
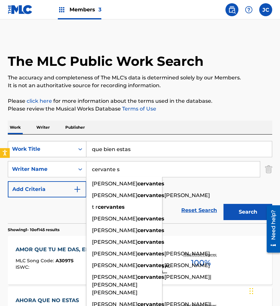
click at [223, 204] on button "Search" at bounding box center [247, 212] width 49 height 16
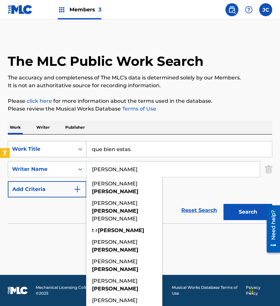
type input "[PERSON_NAME]"
click at [223, 204] on button "Search" at bounding box center [247, 212] width 49 height 16
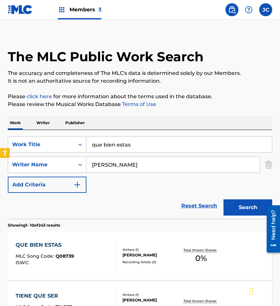
scroll to position [130, 0]
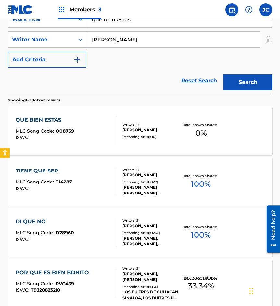
click at [136, 133] on div "[PERSON_NAME]" at bounding box center [150, 130] width 56 height 6
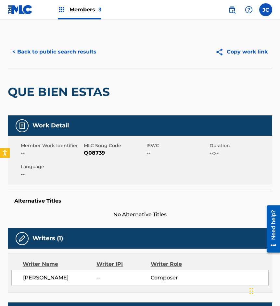
click at [96, 155] on span "Q08739" at bounding box center [114, 153] width 61 height 8
click at [69, 63] on div "< Back to public search results Copy work link" at bounding box center [140, 52] width 264 height 32
click at [82, 52] on button "< Back to public search results" at bounding box center [54, 52] width 93 height 16
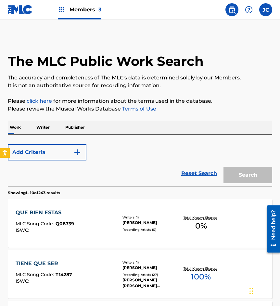
scroll to position [130, 0]
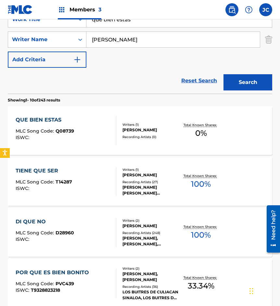
click at [154, 25] on input "que bien estas" at bounding box center [178, 20] width 185 height 16
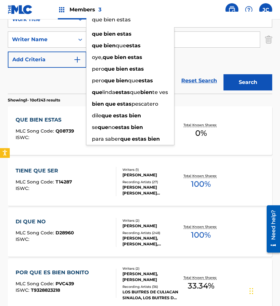
click at [154, 25] on input "que bien estas" at bounding box center [178, 20] width 185 height 16
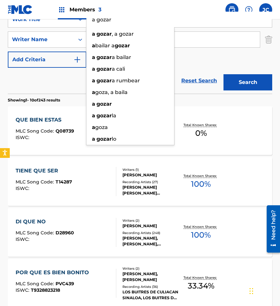
type input "a gozar"
click at [223, 74] on button "Search" at bounding box center [247, 82] width 49 height 16
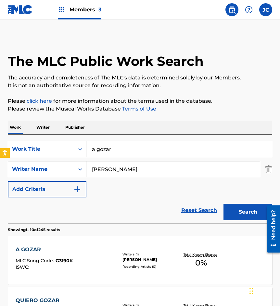
click at [203, 102] on p "Please click here for more information about the terms used in the database." at bounding box center [140, 101] width 264 height 8
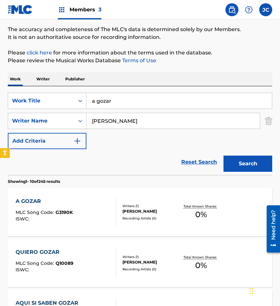
scroll to position [97, 0]
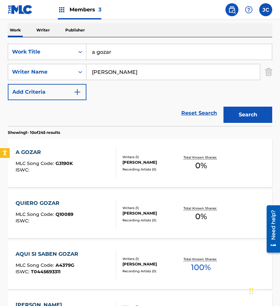
click at [24, 160] on div "A GOZAR MLC Song Code : G3190K ISWC :" at bounding box center [44, 163] width 57 height 29
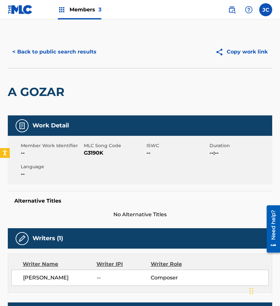
click at [89, 149] on span "MLC Song Code" at bounding box center [114, 145] width 61 height 7
click at [92, 155] on span "G3190K" at bounding box center [114, 153] width 61 height 8
drag, startPoint x: 45, startPoint y: 67, endPoint x: 68, endPoint y: 57, distance: 25.1
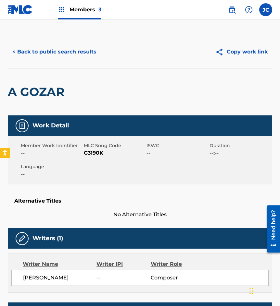
click at [45, 67] on div "< Back to public search results Copy work link" at bounding box center [140, 52] width 264 height 32
click at [73, 50] on button "< Back to public search results" at bounding box center [54, 52] width 93 height 16
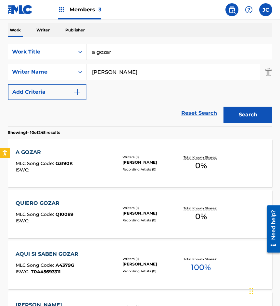
click at [138, 54] on input "a gozar" at bounding box center [178, 52] width 185 height 16
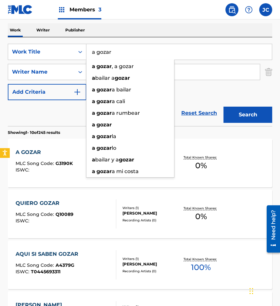
click at [138, 54] on input "a gozar" at bounding box center [178, 52] width 185 height 16
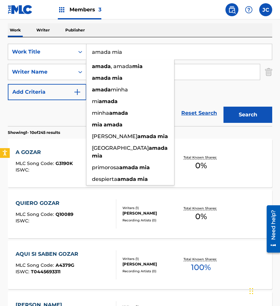
type input "amada mia"
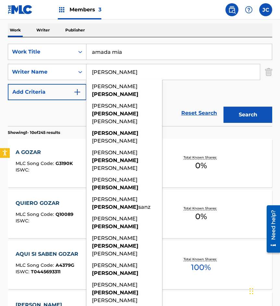
type input "[PERSON_NAME]"
click at [223, 107] on button "Search" at bounding box center [247, 115] width 49 height 16
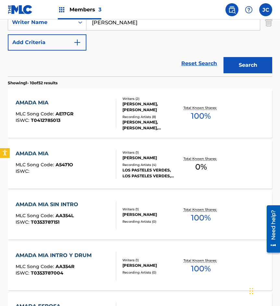
scroll to position [162, 0]
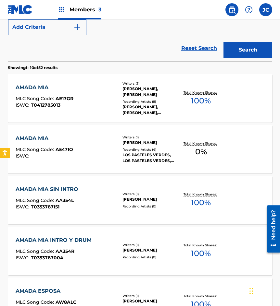
click at [107, 145] on div "AMADA MIA MLC Song Code : A5471O ISWC :" at bounding box center [66, 149] width 100 height 29
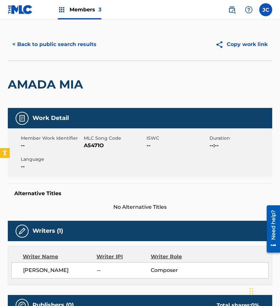
scroll to position [32, 0]
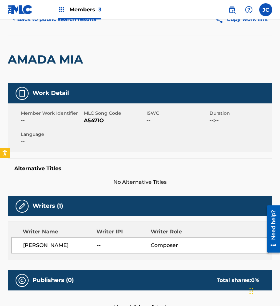
click at [90, 123] on span "A5471O" at bounding box center [114, 121] width 61 height 8
click at [67, 38] on div "AMADA MIA" at bounding box center [47, 59] width 79 height 47
click at [72, 19] on button "< Back to public search results" at bounding box center [54, 19] width 93 height 16
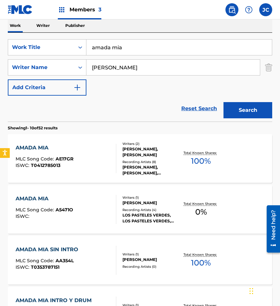
scroll to position [69, 0]
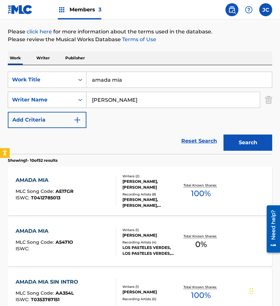
drag, startPoint x: 48, startPoint y: 94, endPoint x: 43, endPoint y: 93, distance: 4.4
click at [43, 94] on div "SearchWithCriteria3f9caa8b-c2f7-4ac2-a1ed-2fa7ef96973b Work Title amada mia Sea…" at bounding box center [140, 100] width 264 height 56
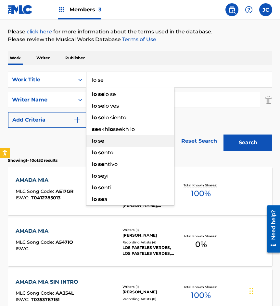
type input "lo se"
click at [101, 142] on strong "se" at bounding box center [101, 141] width 6 height 6
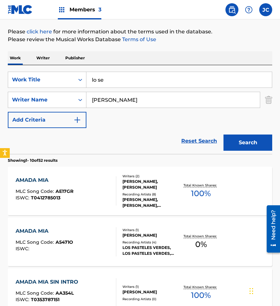
click at [255, 145] on button "Search" at bounding box center [247, 143] width 49 height 16
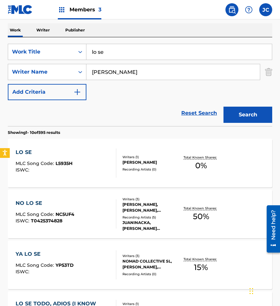
scroll to position [130, 0]
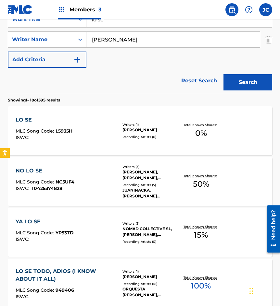
click at [132, 129] on div "[PERSON_NAME]" at bounding box center [150, 130] width 56 height 6
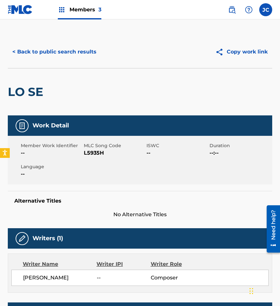
click at [90, 154] on span "L5935H" at bounding box center [114, 153] width 61 height 8
drag, startPoint x: 45, startPoint y: 85, endPoint x: 66, endPoint y: 52, distance: 38.7
click at [46, 83] on div "LO SE" at bounding box center [27, 91] width 39 height 47
click at [68, 49] on button "< Back to public search results" at bounding box center [54, 52] width 93 height 16
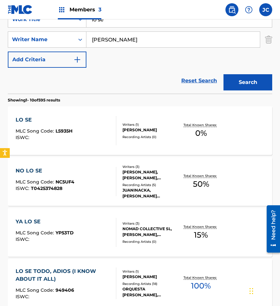
scroll to position [97, 0]
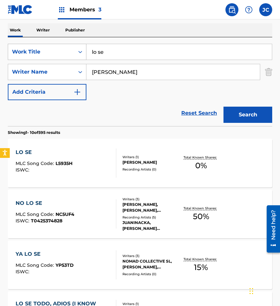
drag, startPoint x: 97, startPoint y: 55, endPoint x: 68, endPoint y: 57, distance: 28.6
click at [70, 57] on div "SearchWithCriteria3f9caa8b-c2f7-4ac2-a1ed-2fa7ef96973b Work Title lo se" at bounding box center [140, 52] width 264 height 16
type input "echame las llaves por debajo de la puerta"
click at [223, 107] on button "Search" at bounding box center [247, 115] width 49 height 16
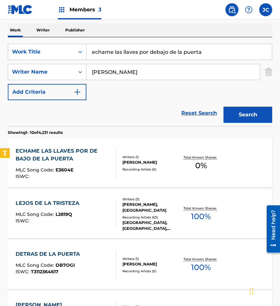
click at [74, 155] on div "ECHAME LAS LLAVES POR DE BAJO DE LA PUERTA" at bounding box center [63, 155] width 95 height 16
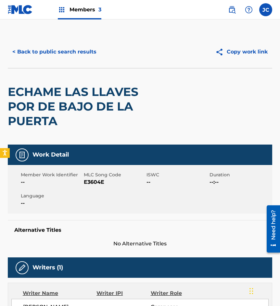
click at [96, 183] on span "E3604E" at bounding box center [114, 182] width 61 height 8
click at [11, 71] on div "ECHAME LAS LLAVES POR DE BAJO DE LA PUERTA" at bounding box center [87, 106] width 158 height 76
click at [53, 53] on button "< Back to public search results" at bounding box center [54, 52] width 93 height 16
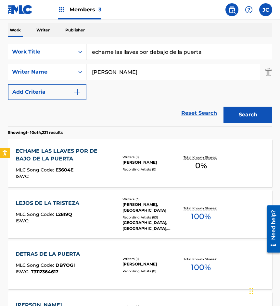
click at [200, 53] on input "echame las llaves por debajo de la puerta" at bounding box center [178, 52] width 185 height 16
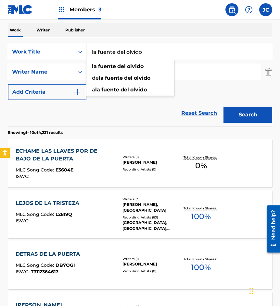
type input "la fuente del olvido"
click at [223, 107] on button "Search" at bounding box center [247, 115] width 49 height 16
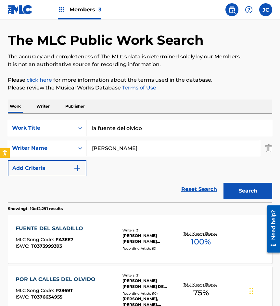
scroll to position [32, 0]
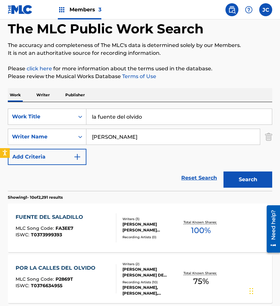
click at [144, 138] on input "[PERSON_NAME]" at bounding box center [172, 137] width 173 height 16
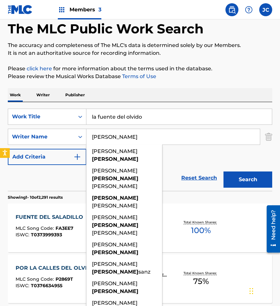
click at [144, 138] on input "[PERSON_NAME]" at bounding box center [172, 137] width 173 height 16
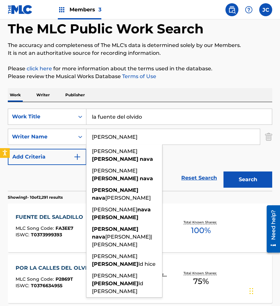
type input "[PERSON_NAME]"
click at [223, 172] on button "Search" at bounding box center [247, 180] width 49 height 16
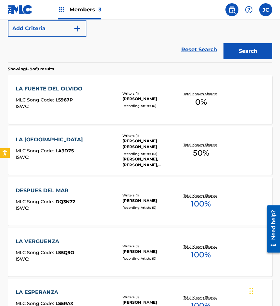
scroll to position [162, 0]
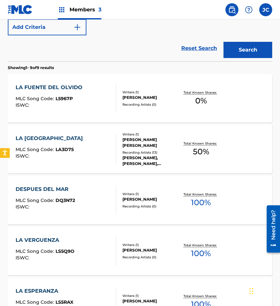
click at [115, 93] on div at bounding box center [113, 98] width 5 height 29
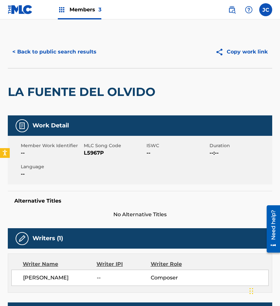
click at [95, 150] on span "L5967P" at bounding box center [114, 153] width 61 height 8
drag, startPoint x: 35, startPoint y: 95, endPoint x: 43, endPoint y: 92, distance: 8.1
click at [35, 95] on h2 "LA FUENTE DEL OLVIDO" at bounding box center [83, 92] width 151 height 15
click at [73, 47] on button "< Back to public search results" at bounding box center [54, 52] width 93 height 16
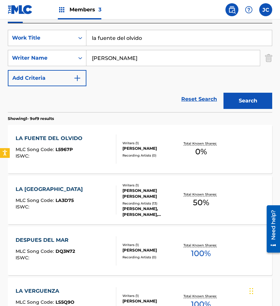
scroll to position [102, 0]
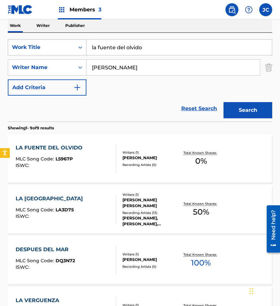
drag, startPoint x: 150, startPoint y: 52, endPoint x: 70, endPoint y: 51, distance: 79.5
click at [46, 57] on div "SearchWithCriteria3f9caa8b-c2f7-4ac2-a1ed-2fa7ef96973b Work Title la fuente del…" at bounding box center [140, 67] width 264 height 56
type input "el zorro del desierto de los leones"
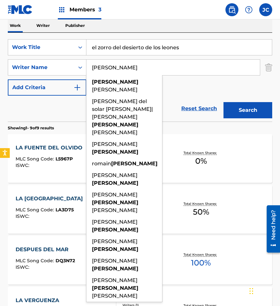
type input "[PERSON_NAME]"
click at [223, 102] on button "Search" at bounding box center [247, 110] width 49 height 16
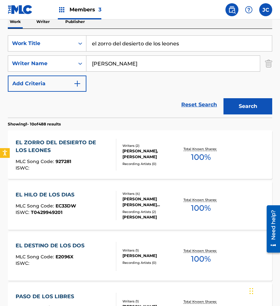
scroll to position [130, 0]
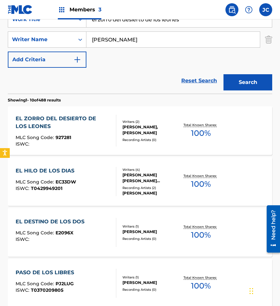
click at [139, 62] on div "SearchWithCriteria3f9caa8b-c2f7-4ac2-a1ed-2fa7ef96973b Work Title el zorro del …" at bounding box center [140, 39] width 264 height 56
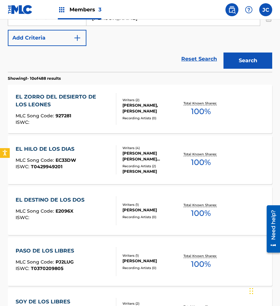
scroll to position [162, 0]
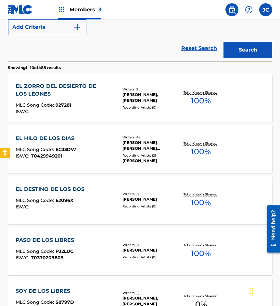
click at [127, 99] on div "[PERSON_NAME], [PERSON_NAME]" at bounding box center [150, 98] width 56 height 12
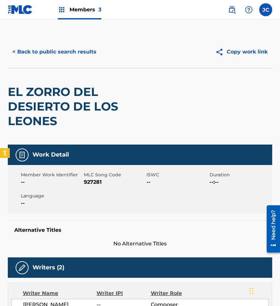
click at [66, 50] on button "< Back to public search results" at bounding box center [54, 52] width 93 height 16
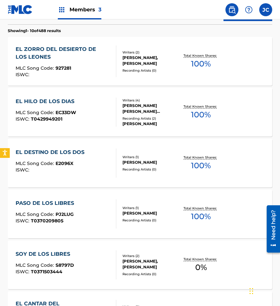
click at [119, 55] on div "Writers ( 2 ) [PERSON_NAME], [PERSON_NAME] Recording Artists ( 0 )" at bounding box center [147, 61] width 63 height 23
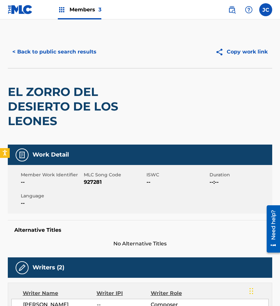
click at [96, 182] on span "927281" at bounding box center [114, 182] width 61 height 8
click at [78, 46] on button "< Back to public search results" at bounding box center [54, 52] width 93 height 16
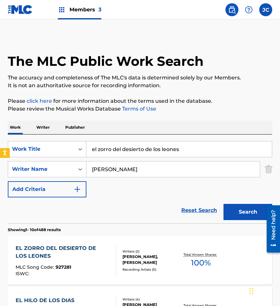
drag, startPoint x: 194, startPoint y: 152, endPoint x: 24, endPoint y: 180, distance: 172.9
click at [23, 182] on div "SearchWithCriteria3f9caa8b-c2f7-4ac2-a1ed-2fa7ef96973b Work Title el zorro del …" at bounding box center [140, 169] width 264 height 56
type input "vence el temor"
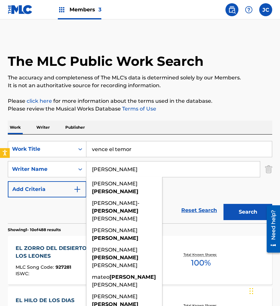
type input "[PERSON_NAME]"
click at [223, 204] on button "Search" at bounding box center [247, 212] width 49 height 16
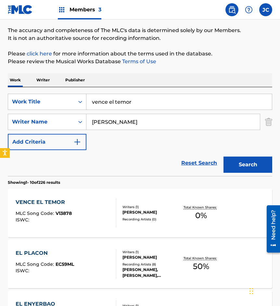
scroll to position [97, 0]
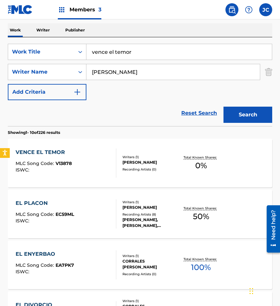
click at [96, 163] on div "VENCE EL TEMOR MLC Song Code : V13878 ISWC :" at bounding box center [66, 163] width 100 height 29
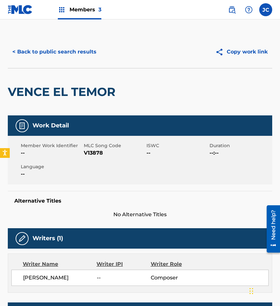
drag, startPoint x: 86, startPoint y: 155, endPoint x: 89, endPoint y: 153, distance: 3.5
click at [86, 155] on span "V13878" at bounding box center [114, 153] width 61 height 8
click at [89, 153] on span "V13878" at bounding box center [114, 153] width 61 height 8
click at [40, 61] on div "< Back to public search results Copy work link" at bounding box center [140, 52] width 264 height 32
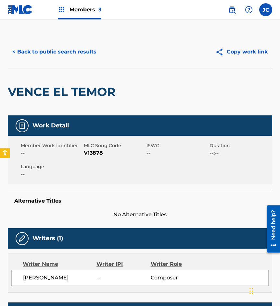
click at [68, 55] on button "< Back to public search results" at bounding box center [54, 52] width 93 height 16
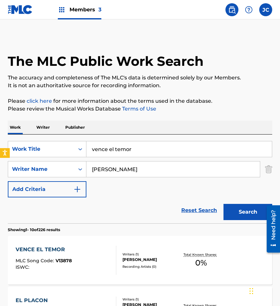
scroll to position [97, 0]
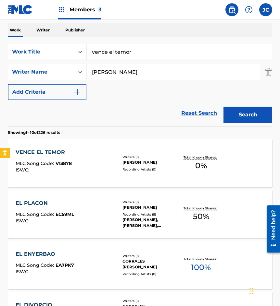
click at [64, 51] on div "SearchWithCriteria3f9caa8b-c2f7-4ac2-a1ed-2fa7ef96973b Work Title vence el temor" at bounding box center [140, 52] width 264 height 16
type input "un [PERSON_NAME]"
click at [223, 107] on button "Search" at bounding box center [247, 115] width 49 height 16
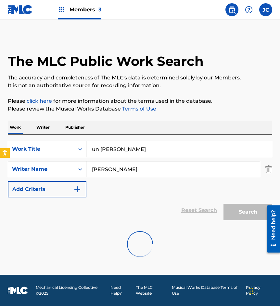
scroll to position [0, 0]
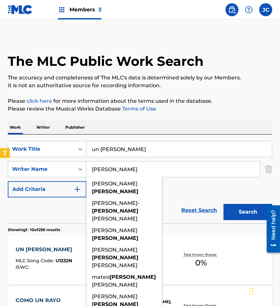
click at [197, 197] on div "SearchWithCriteria3f9caa8b-c2f7-4ac2-a1ed-2fa7ef96973b Work Title un [PERSON_NA…" at bounding box center [140, 169] width 264 height 56
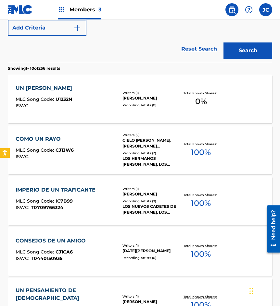
scroll to position [162, 0]
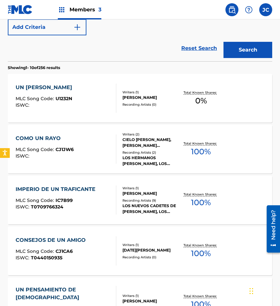
click at [131, 101] on div "[PERSON_NAME]" at bounding box center [150, 98] width 56 height 6
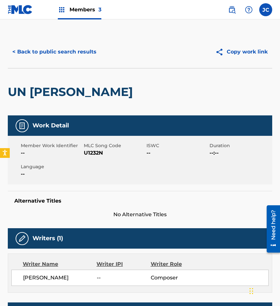
click at [90, 154] on span "U1232N" at bounding box center [114, 153] width 61 height 8
click at [65, 56] on button "< Back to public search results" at bounding box center [54, 52] width 93 height 16
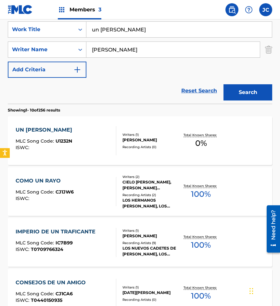
scroll to position [102, 0]
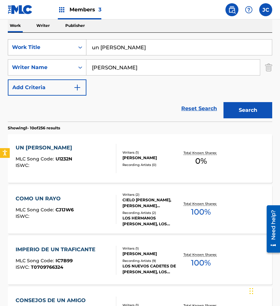
drag, startPoint x: 96, startPoint y: 48, endPoint x: 67, endPoint y: 41, distance: 29.7
click at [67, 43] on div "SearchWithCriteria3f9caa8b-c2f7-4ac2-a1ed-2fa7ef96973b Work Title un [PERSON_NA…" at bounding box center [140, 47] width 264 height 16
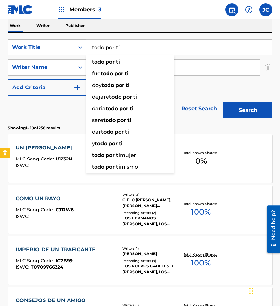
type input "todo por ti"
click at [223, 102] on button "Search" at bounding box center [247, 110] width 49 height 16
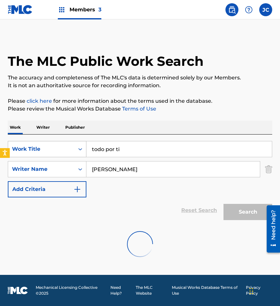
scroll to position [0, 0]
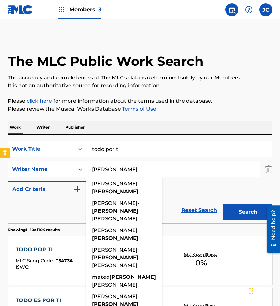
click at [207, 121] on div "Work Writer Publisher" at bounding box center [140, 128] width 264 height 14
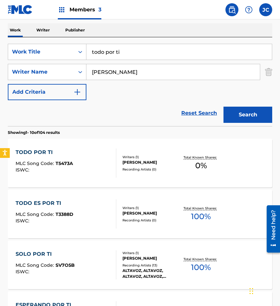
scroll to position [130, 0]
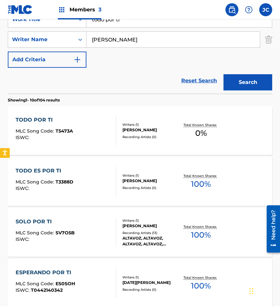
click at [152, 127] on div "[PERSON_NAME]" at bounding box center [150, 130] width 56 height 6
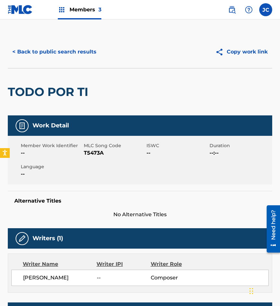
click at [91, 153] on span "T5473A" at bounding box center [114, 153] width 61 height 8
click at [58, 50] on button "< Back to public search results" at bounding box center [54, 52] width 93 height 16
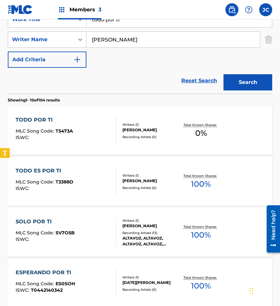
scroll to position [97, 0]
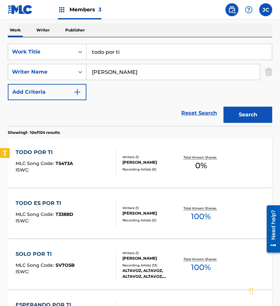
drag, startPoint x: 96, startPoint y: 60, endPoint x: 140, endPoint y: 46, distance: 45.5
click at [75, 60] on div "SearchWithCriteria3f9caa8b-c2f7-4ac2-a1ed-2fa7ef96973b Work Title todo por ti" at bounding box center [140, 52] width 264 height 16
type input "que se vistan de luto los vientos"
click at [223, 107] on button "Search" at bounding box center [247, 115] width 49 height 16
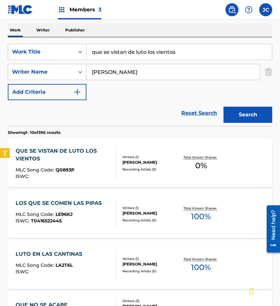
click at [121, 155] on div "Writers ( 1 ) [PERSON_NAME] Recording Artists ( 0 )" at bounding box center [147, 163] width 63 height 17
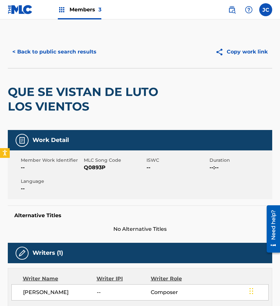
click at [90, 165] on span "Q0893P" at bounding box center [114, 168] width 61 height 8
click at [89, 82] on div "QUE SE VISTAN DE LUTO LOS VIENTOS" at bounding box center [87, 99] width 158 height 62
click at [83, 54] on button "< Back to public search results" at bounding box center [54, 52] width 93 height 16
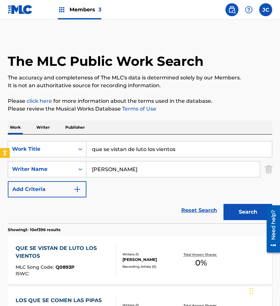
scroll to position [97, 0]
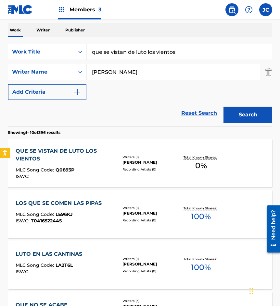
drag, startPoint x: 185, startPoint y: 50, endPoint x: 53, endPoint y: 68, distance: 133.0
click at [59, 68] on div "SearchWithCriteria3f9caa8b-c2f7-4ac2-a1ed-2fa7ef96973b Work Title que se vistan…" at bounding box center [140, 72] width 264 height 56
type input "tormento"
click at [223, 107] on button "Search" at bounding box center [247, 115] width 49 height 16
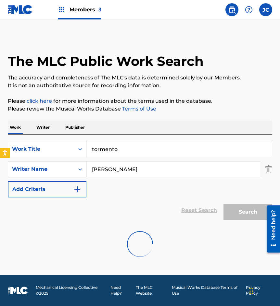
scroll to position [0, 0]
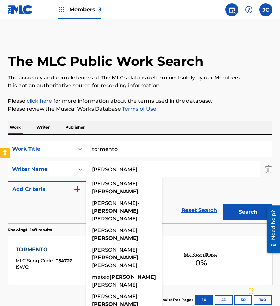
click at [179, 197] on div "SearchWithCriteria3f9caa8b-c2f7-4ac2-a1ed-2fa7ef96973b Work Title tormento Sear…" at bounding box center [140, 169] width 264 height 56
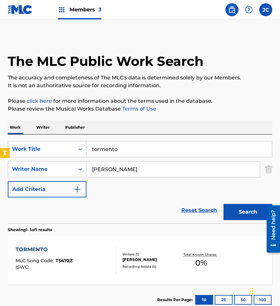
scroll to position [43, 0]
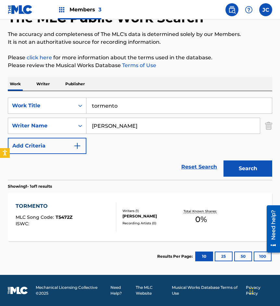
click at [126, 214] on div "[PERSON_NAME]" at bounding box center [150, 217] width 56 height 6
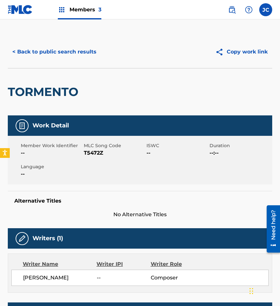
click at [92, 154] on span "T5472Z" at bounding box center [114, 153] width 61 height 8
drag, startPoint x: 67, startPoint y: 86, endPoint x: 75, endPoint y: 59, distance: 27.9
click at [67, 86] on h2 "TORMENTO" at bounding box center [45, 92] width 74 height 15
click at [76, 57] on button "< Back to public search results" at bounding box center [54, 52] width 93 height 16
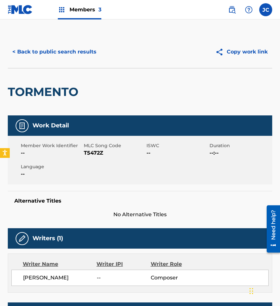
scroll to position [6, 0]
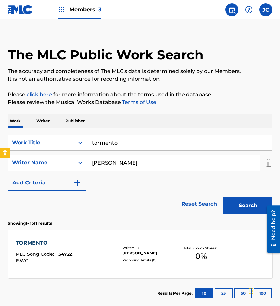
drag, startPoint x: 120, startPoint y: 143, endPoint x: 111, endPoint y: 127, distance: 18.4
click at [52, 141] on div "SearchWithCriteria3f9caa8b-c2f7-4ac2-a1ed-2fa7ef96973b Work Title tormento" at bounding box center [140, 143] width 264 height 16
type input "zarape de saltillo"
click at [223, 198] on button "Search" at bounding box center [247, 206] width 49 height 16
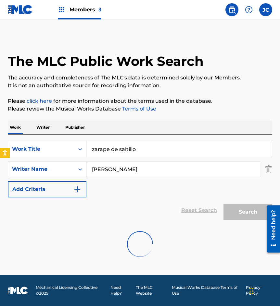
scroll to position [0, 0]
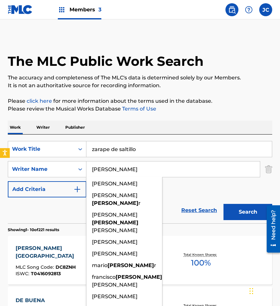
type input "[PERSON_NAME]"
click at [223, 204] on button "Search" at bounding box center [247, 212] width 49 height 16
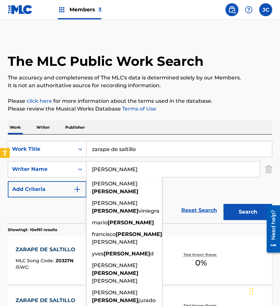
click at [194, 204] on link "Reset Search" at bounding box center [199, 210] width 42 height 14
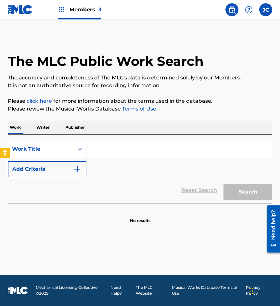
click at [71, 175] on button "Add Criteria" at bounding box center [47, 169] width 79 height 16
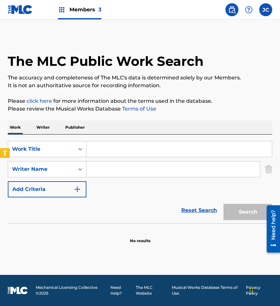
click at [109, 153] on input "Search Form" at bounding box center [178, 149] width 185 height 16
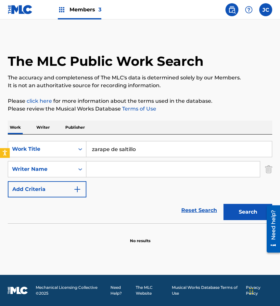
type input "zarape de saltillo"
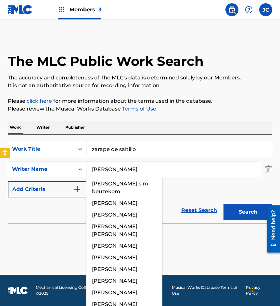
type input "[PERSON_NAME]"
click at [223, 204] on button "Search" at bounding box center [247, 212] width 49 height 16
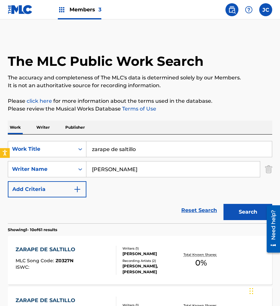
click at [71, 211] on div "Reset Search Search" at bounding box center [140, 211] width 264 height 26
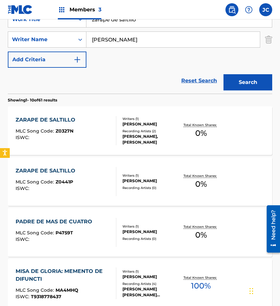
scroll to position [97, 0]
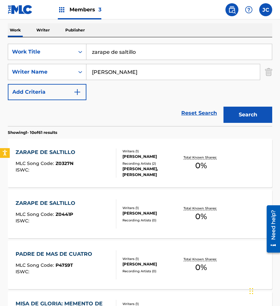
click at [151, 161] on div "Recording Artists ( 2 )" at bounding box center [150, 163] width 56 height 5
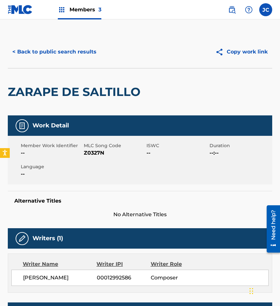
click at [96, 153] on span "Z0327N" at bounding box center [114, 153] width 61 height 8
drag, startPoint x: 64, startPoint y: 41, endPoint x: 70, endPoint y: 49, distance: 10.2
click at [64, 43] on div "< Back to public search results Copy work link" at bounding box center [140, 52] width 264 height 32
click at [70, 49] on button "< Back to public search results" at bounding box center [54, 52] width 93 height 16
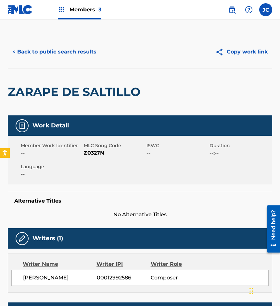
scroll to position [97, 0]
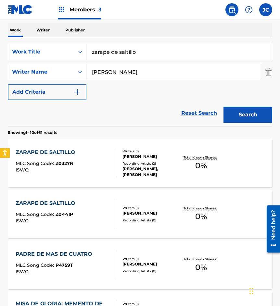
click at [102, 208] on div "ZARAPE DE SALTILLO MLC Song Code : Z0441P ISWC :" at bounding box center [66, 214] width 100 height 29
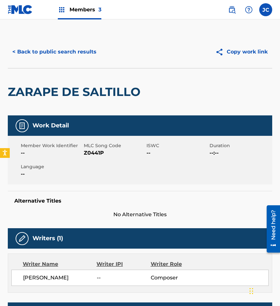
click at [98, 154] on span "Z0441P" at bounding box center [114, 153] width 61 height 8
click at [94, 84] on div "ZARAPE DE SALTILLO" at bounding box center [76, 91] width 136 height 47
click at [81, 58] on button "< Back to public search results" at bounding box center [54, 52] width 93 height 16
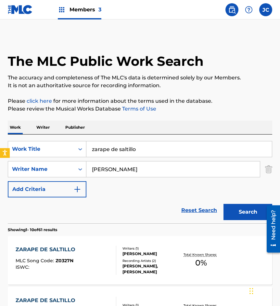
scroll to position [97, 0]
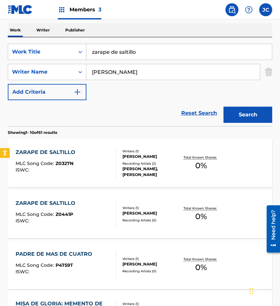
click at [166, 143] on div "ZARAPE DE SALTILLO MLC Song Code : Z0327N ISWC : Writers ( 1 ) [PERSON_NAME] Re…" at bounding box center [140, 163] width 264 height 49
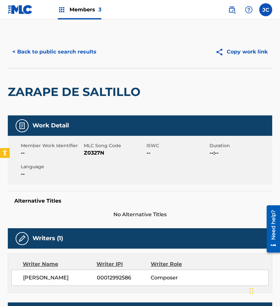
click at [75, 54] on button "< Back to public search results" at bounding box center [54, 52] width 93 height 16
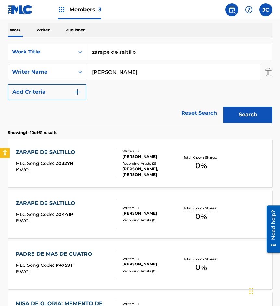
drag, startPoint x: 72, startPoint y: 62, endPoint x: 16, endPoint y: 70, distance: 57.4
click at [20, 69] on div "SearchWithCriteria540b1daa-af07-418c-bb76-76a0217ed74a Work Title zarape de sal…" at bounding box center [140, 72] width 264 height 56
type input "ay que bonito"
click at [223, 107] on button "Search" at bounding box center [247, 115] width 49 height 16
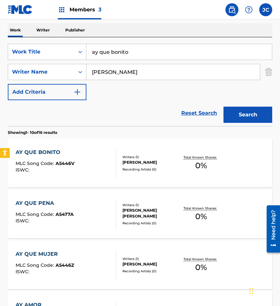
click at [150, 165] on div "[PERSON_NAME]" at bounding box center [150, 163] width 56 height 6
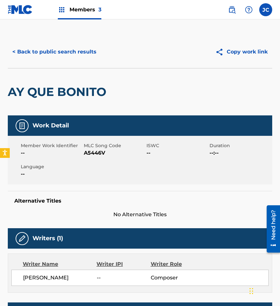
click at [88, 155] on span "A5446V" at bounding box center [114, 153] width 61 height 8
click at [89, 154] on span "A5446V" at bounding box center [114, 153] width 61 height 8
click at [91, 153] on span "A5446V" at bounding box center [114, 153] width 61 height 8
drag, startPoint x: 70, startPoint y: 77, endPoint x: 74, endPoint y: 58, distance: 18.9
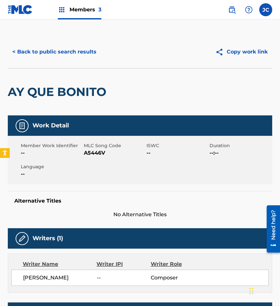
click at [70, 76] on div "AY QUE BONITO" at bounding box center [59, 91] width 102 height 47
click at [74, 53] on button "< Back to public search results" at bounding box center [54, 52] width 93 height 16
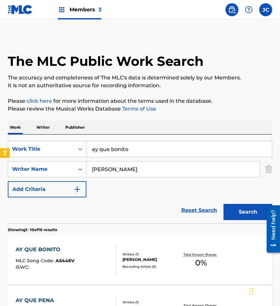
scroll to position [97, 0]
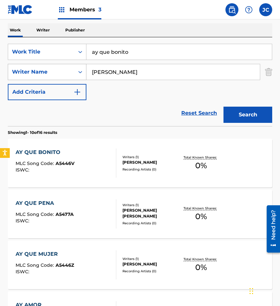
drag, startPoint x: 132, startPoint y: 52, endPoint x: 17, endPoint y: 72, distance: 116.3
click at [18, 72] on div "SearchWithCriteria540b1daa-af07-418c-bb76-76a0217ed74a Work Title ay que bonito…" at bounding box center [140, 72] width 264 height 56
type input "en el fondo de una copa"
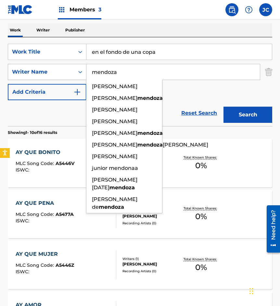
type input "mendoza"
click at [223, 107] on button "Search" at bounding box center [247, 115] width 49 height 16
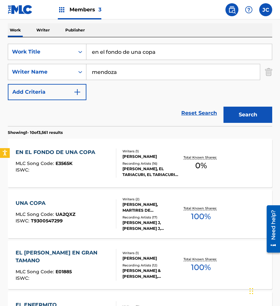
click at [144, 165] on div "Recording Artists ( 16 )" at bounding box center [150, 163] width 56 height 5
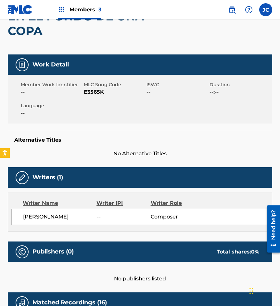
scroll to position [43, 0]
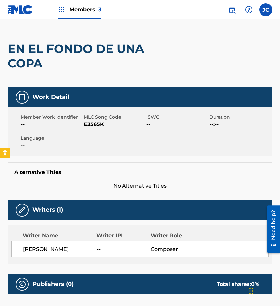
click at [91, 127] on span "E3565K" at bounding box center [114, 125] width 61 height 8
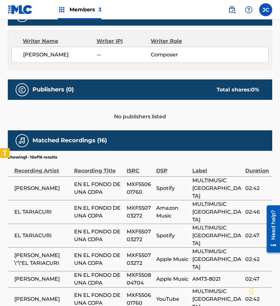
click at [172, 149] on div "Matched Recordings (16)" at bounding box center [140, 140] width 264 height 20
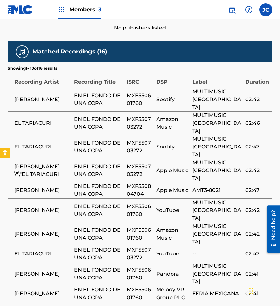
scroll to position [335, 0]
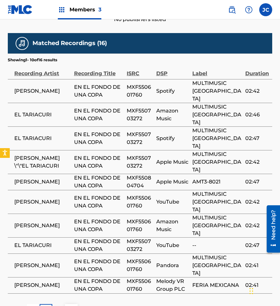
click at [73, 306] on img at bounding box center [71, 311] width 8 height 8
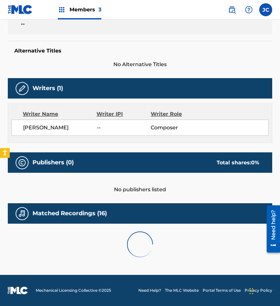
scroll to position [278, 0]
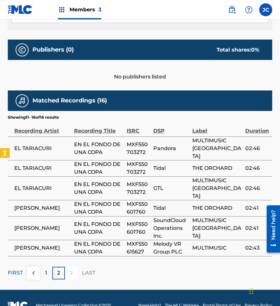
click at [36, 269] on img at bounding box center [34, 273] width 8 height 8
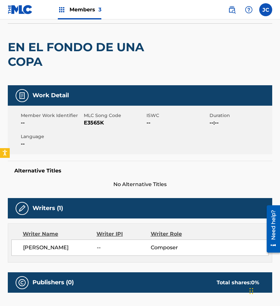
scroll to position [0, 0]
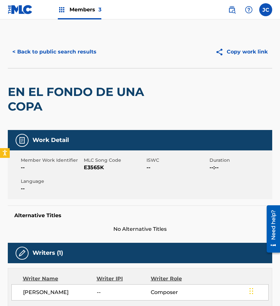
click at [76, 54] on button "< Back to public search results" at bounding box center [54, 52] width 93 height 16
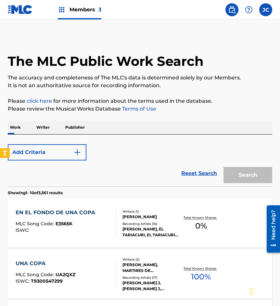
scroll to position [97, 0]
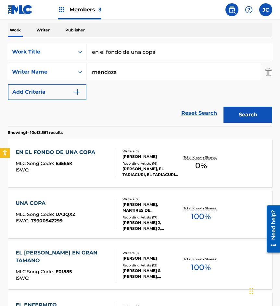
click at [126, 163] on div "Recording Artists ( 16 )" at bounding box center [150, 163] width 56 height 5
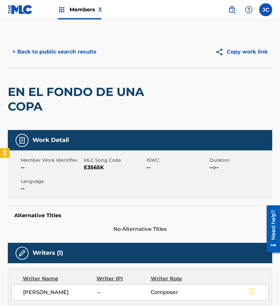
click at [93, 169] on span "E3565K" at bounding box center [114, 168] width 61 height 8
click at [66, 48] on button "< Back to public search results" at bounding box center [54, 52] width 93 height 16
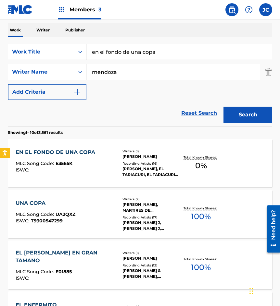
drag, startPoint x: 222, startPoint y: 53, endPoint x: 122, endPoint y: 45, distance: 99.6
click at [83, 54] on div "SearchWithCriteria540b1daa-af07-418c-bb76-76a0217ed74a Work Title en el fondo d…" at bounding box center [140, 52] width 264 height 16
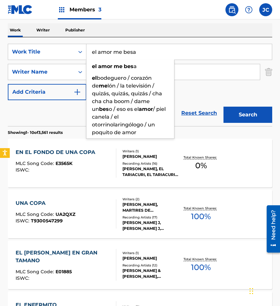
type input "el amor me besa"
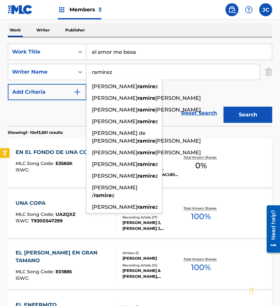
type input "ramirez"
click at [223, 107] on button "Search" at bounding box center [247, 115] width 49 height 16
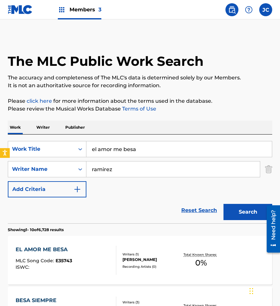
click at [161, 196] on div "SearchWithCriteria540b1daa-af07-418c-bb76-76a0217ed74a Work Title el amor me be…" at bounding box center [140, 169] width 264 height 56
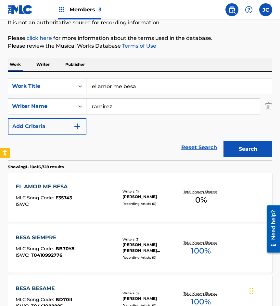
scroll to position [130, 0]
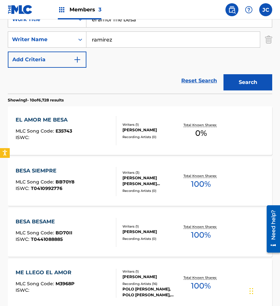
click at [126, 124] on div "Writers ( 1 )" at bounding box center [150, 124] width 56 height 5
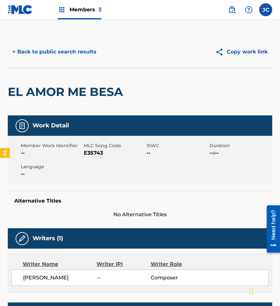
click at [94, 152] on span "E35743" at bounding box center [114, 153] width 61 height 8
click at [49, 62] on div "< Back to public search results Copy work link" at bounding box center [140, 52] width 264 height 32
click at [62, 48] on button "< Back to public search results" at bounding box center [54, 52] width 93 height 16
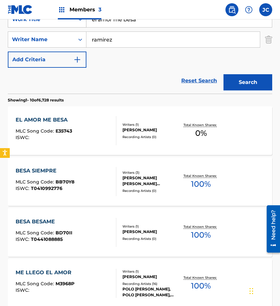
drag, startPoint x: 148, startPoint y: 21, endPoint x: 67, endPoint y: 23, distance: 80.2
click at [67, 23] on div "SearchWithCriteria540b1daa-af07-418c-bb76-76a0217ed74a Work Title el amor me be…" at bounding box center [140, 19] width 264 height 16
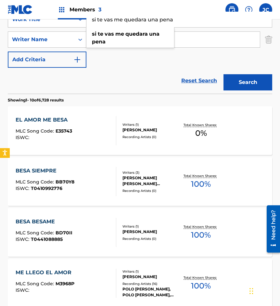
type input "si te vas me quedara una pena"
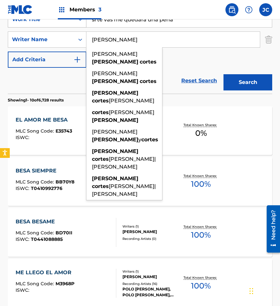
type input "[PERSON_NAME]"
click at [223, 74] on button "Search" at bounding box center [247, 82] width 49 height 16
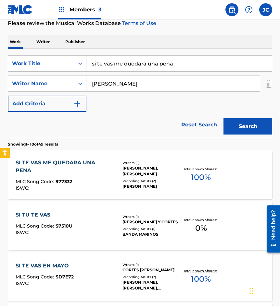
scroll to position [97, 0]
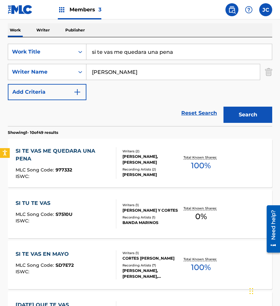
click at [143, 164] on div "[PERSON_NAME], [PERSON_NAME]" at bounding box center [150, 160] width 56 height 12
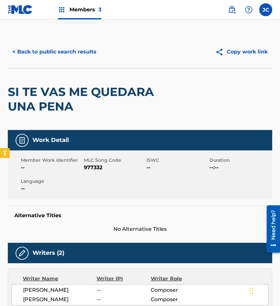
click at [99, 164] on span "977332" at bounding box center [114, 168] width 61 height 8
click at [98, 167] on span "977332" at bounding box center [114, 168] width 61 height 8
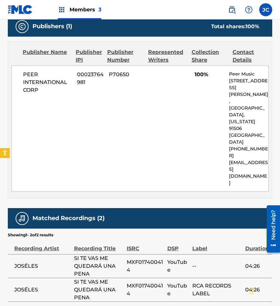
scroll to position [310, 0]
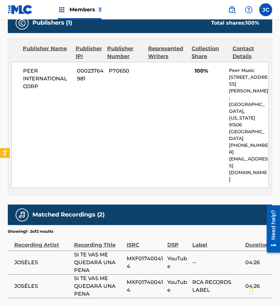
click at [39, 114] on div "PEER INTERNATIONAL CORP 00023764981 P70650 100% Peer Music [STREET_ADDRESS][PER…" at bounding box center [139, 125] width 257 height 126
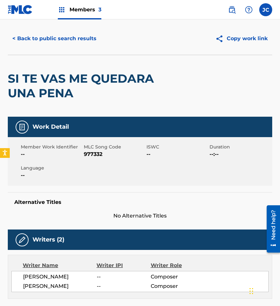
scroll to position [0, 0]
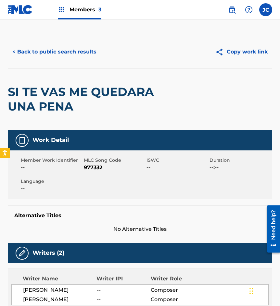
click at [78, 55] on button "< Back to public search results" at bounding box center [54, 52] width 93 height 16
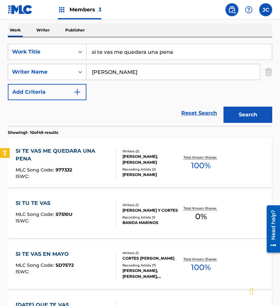
click at [102, 158] on div "SI TE VAS ME QUEDARA UNA PENA" at bounding box center [63, 155] width 95 height 16
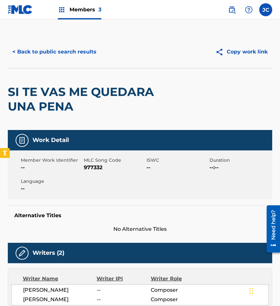
click at [96, 171] on span "977332" at bounding box center [114, 168] width 61 height 8
click at [96, 167] on span "977332" at bounding box center [114, 168] width 61 height 8
click at [54, 60] on div "< Back to public search results Copy work link" at bounding box center [140, 52] width 264 height 32
click at [66, 51] on button "< Back to public search results" at bounding box center [54, 52] width 93 height 16
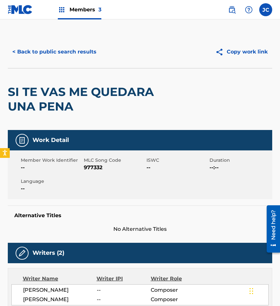
scroll to position [97, 0]
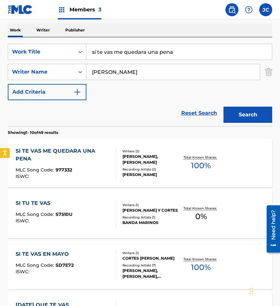
drag, startPoint x: 198, startPoint y: 50, endPoint x: 72, endPoint y: 62, distance: 126.8
click at [77, 62] on div "SearchWithCriteria540b1daa-af07-418c-bb76-76a0217ed74a Work Title si te vas me …" at bounding box center [140, 72] width 264 height 56
type input "vivir en ti"
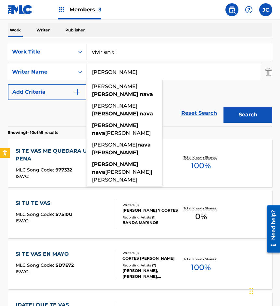
type input "[PERSON_NAME]"
click at [223, 107] on button "Search" at bounding box center [247, 115] width 49 height 16
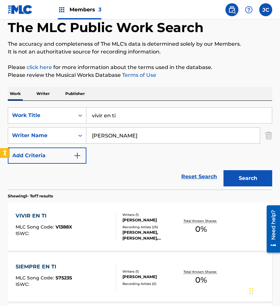
scroll to position [65, 0]
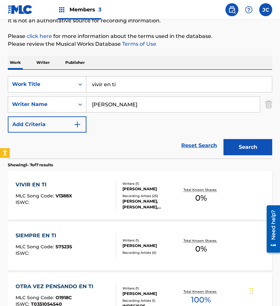
click at [135, 197] on div "Recording Artists ( 25 )" at bounding box center [150, 196] width 56 height 5
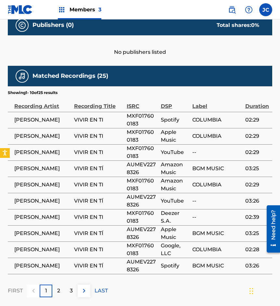
scroll to position [292, 0]
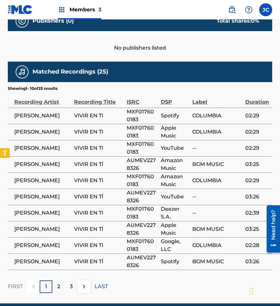
click at [81, 286] on img at bounding box center [84, 287] width 8 height 8
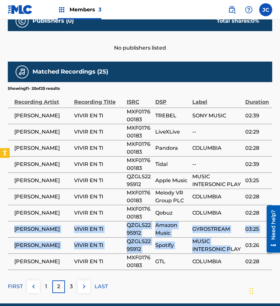
drag, startPoint x: 15, startPoint y: 230, endPoint x: 230, endPoint y: 253, distance: 216.4
click at [230, 253] on tbody "[PERSON_NAME] VIVIR EN TI MXF017600183 TREBEL SONY MUSIC 02:39 [PERSON_NAME] VI…" at bounding box center [140, 189] width 264 height 162
click at [232, 251] on span "MUSIC INTERSONIC PLAY" at bounding box center [217, 246] width 50 height 16
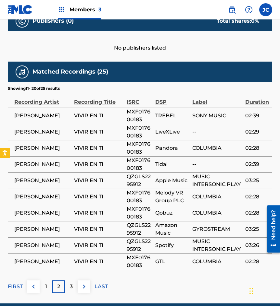
click at [81, 285] on img at bounding box center [84, 287] width 8 height 8
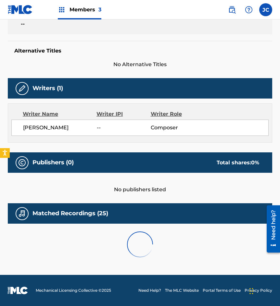
scroll to position [247, 0]
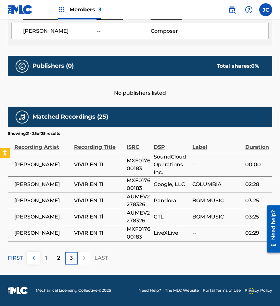
click at [35, 259] on img at bounding box center [34, 258] width 8 height 8
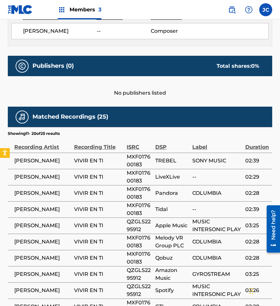
click at [85, 239] on span "VIVIR EN TI" at bounding box center [99, 242] width 50 height 8
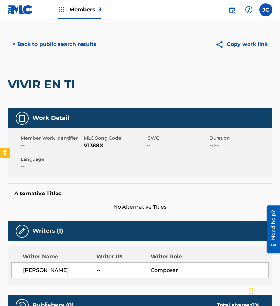
scroll to position [0, 0]
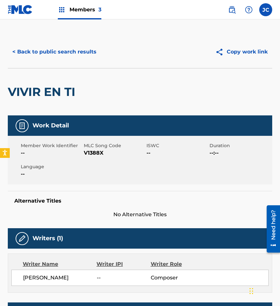
click at [95, 156] on span "V1388X" at bounding box center [114, 153] width 61 height 8
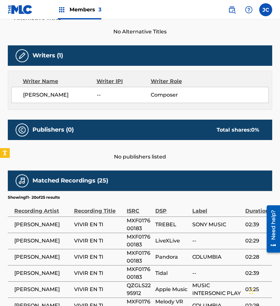
scroll to position [195, 0]
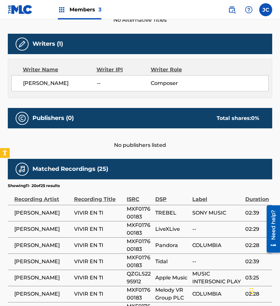
click at [74, 71] on div "Writer Name" at bounding box center [60, 70] width 74 height 8
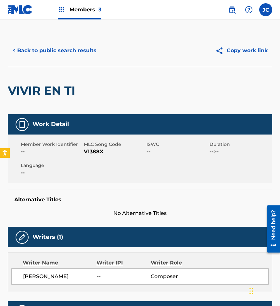
scroll to position [0, 0]
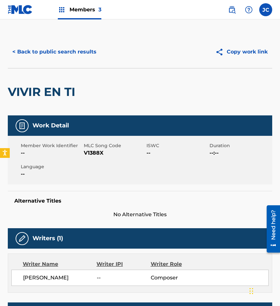
click at [86, 54] on button "< Back to public search results" at bounding box center [54, 52] width 93 height 16
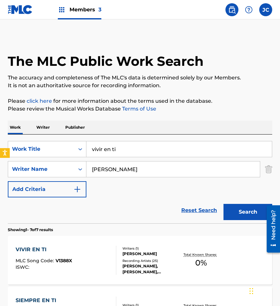
scroll to position [65, 0]
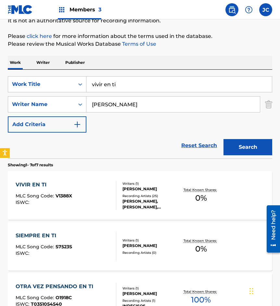
click at [34, 93] on div "SearchWithCriteria540b1daa-af07-418c-bb76-76a0217ed74a Work Title vivir en ti S…" at bounding box center [140, 104] width 264 height 56
type input "[PERSON_NAME]"
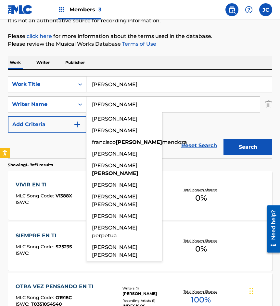
type input "[PERSON_NAME]"
click at [223, 139] on button "Search" at bounding box center [247, 147] width 49 height 16
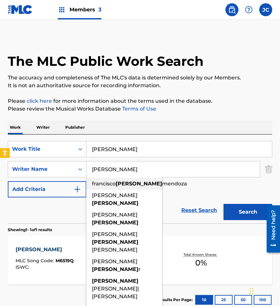
click at [180, 187] on div "SearchWithCriteria540b1daa-af07-418c-bb76-76a0217ed74a Work Title [PERSON_NAME]…" at bounding box center [140, 169] width 264 height 56
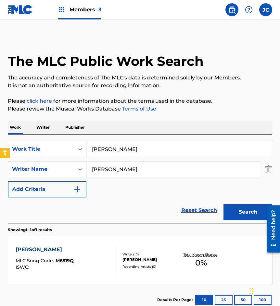
scroll to position [43, 0]
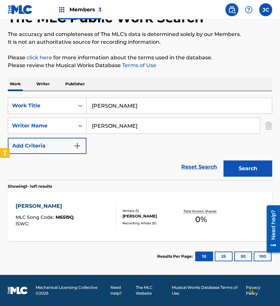
click at [116, 211] on div "Writers ( 1 ) [PERSON_NAME] Recording Artists ( 0 )" at bounding box center [147, 217] width 63 height 17
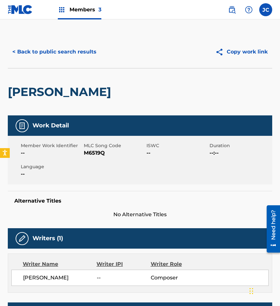
click at [99, 152] on span "M6519Q" at bounding box center [114, 153] width 61 height 8
drag, startPoint x: 40, startPoint y: 85, endPoint x: 67, endPoint y: 57, distance: 38.3
click at [45, 80] on div "[PERSON_NAME]" at bounding box center [61, 91] width 106 height 47
click at [67, 57] on button "< Back to public search results" at bounding box center [54, 52] width 93 height 16
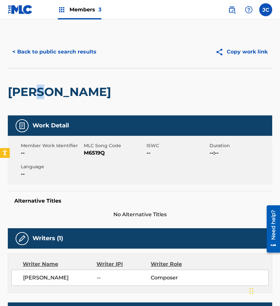
scroll to position [6, 0]
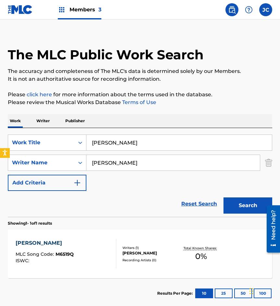
click at [112, 140] on input "[PERSON_NAME]" at bounding box center [178, 143] width 185 height 16
type input "mi [PERSON_NAME]"
click at [223, 198] on button "Search" at bounding box center [247, 206] width 49 height 16
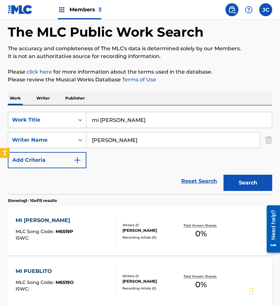
scroll to position [65, 0]
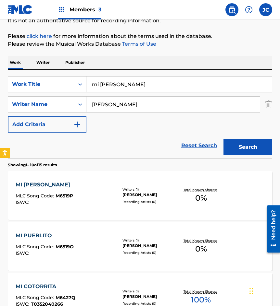
click at [94, 195] on div "MI [PERSON_NAME] MLC Song Code : M6519P ISWC :" at bounding box center [66, 195] width 100 height 29
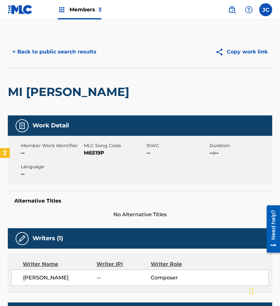
click at [101, 151] on span "M6519P" at bounding box center [114, 153] width 61 height 8
click at [53, 72] on div "MI [PERSON_NAME]" at bounding box center [70, 91] width 125 height 47
click at [80, 50] on button "< Back to public search results" at bounding box center [54, 52] width 93 height 16
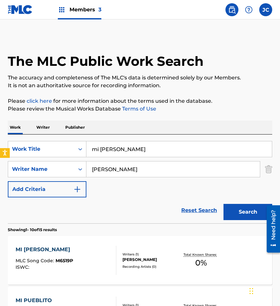
scroll to position [65, 0]
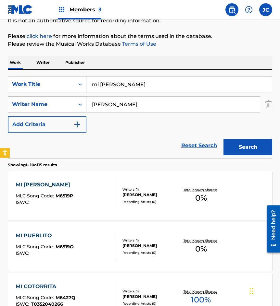
click at [43, 102] on div "SearchWithCriteria540b1daa-af07-418c-bb76-76a0217ed74a Work Title mi [PERSON_NA…" at bounding box center [140, 104] width 264 height 56
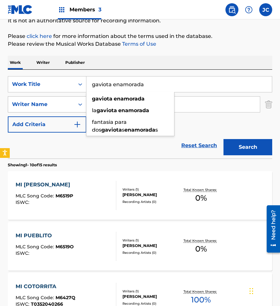
type input "gaviota enamorada"
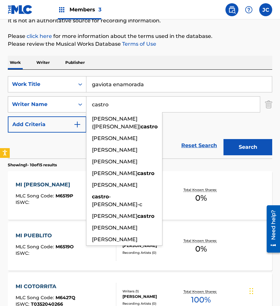
type input "castro"
click at [223, 139] on button "Search" at bounding box center [247, 147] width 49 height 16
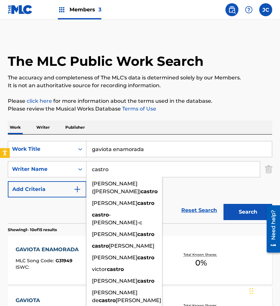
click at [200, 187] on div "SearchWithCriteria540b1daa-af07-418c-bb76-76a0217ed74a Work Title gaviota enamo…" at bounding box center [140, 169] width 264 height 56
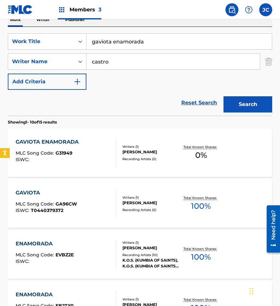
scroll to position [130, 0]
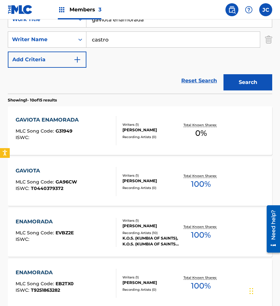
click at [104, 120] on div "GAVIOTA ENAMORADA MLC Song Code : G31949 ISWC :" at bounding box center [66, 130] width 100 height 29
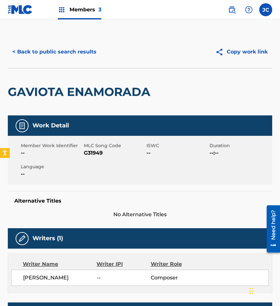
click at [95, 153] on span "G31949" at bounding box center [114, 153] width 61 height 8
drag, startPoint x: 60, startPoint y: 75, endPoint x: 71, endPoint y: 57, distance: 20.7
click at [60, 75] on div "GAVIOTA ENAMORADA" at bounding box center [81, 91] width 146 height 47
click at [72, 56] on button "< Back to public search results" at bounding box center [54, 52] width 93 height 16
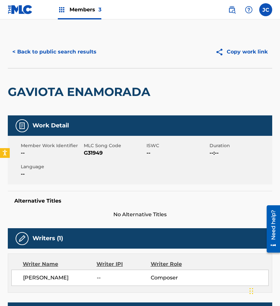
scroll to position [130, 0]
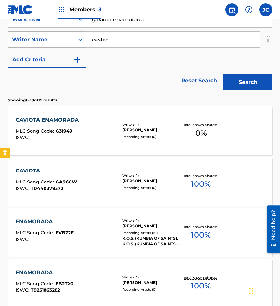
drag, startPoint x: 152, startPoint y: 23, endPoint x: 66, endPoint y: 34, distance: 86.6
click at [67, 34] on div "SearchWithCriteria540b1daa-af07-418c-bb76-76a0217ed74a Work Title gaviota enamo…" at bounding box center [140, 39] width 264 height 56
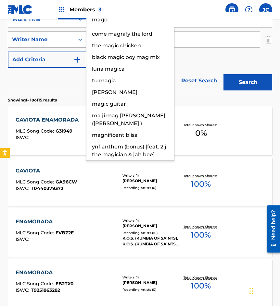
type input "mago"
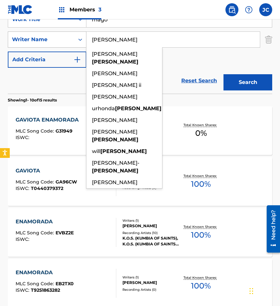
type input "[PERSON_NAME]"
click at [223, 74] on button "Search" at bounding box center [247, 82] width 49 height 16
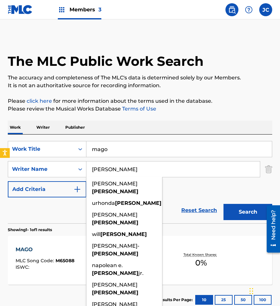
click at [189, 187] on div "SearchWithCriteria540b1daa-af07-418c-bb76-76a0217ed74a Work Title mago SearchWi…" at bounding box center [140, 169] width 264 height 56
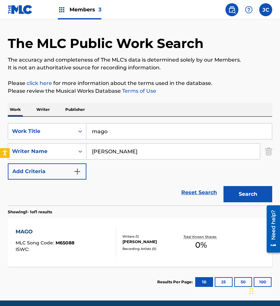
scroll to position [32, 0]
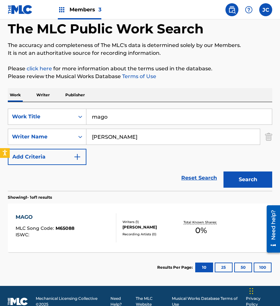
click at [151, 220] on div "Writers ( 1 )" at bounding box center [150, 222] width 56 height 5
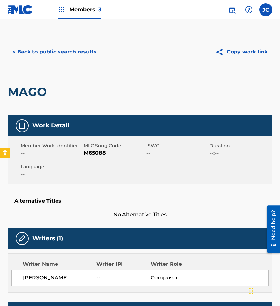
click at [102, 152] on span "M65088" at bounding box center [114, 153] width 61 height 8
drag, startPoint x: 50, startPoint y: 68, endPoint x: 74, endPoint y: 50, distance: 30.3
click at [50, 68] on div "MAGO" at bounding box center [140, 91] width 264 height 47
click at [74, 50] on button "< Back to public search results" at bounding box center [54, 52] width 93 height 16
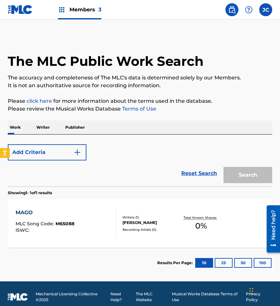
scroll to position [6, 0]
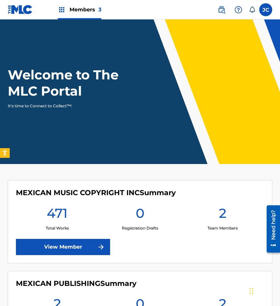
click at [261, 9] on label at bounding box center [265, 9] width 13 height 13
click at [265, 10] on input "[PERSON_NAME] [EMAIL_ADDRESS][DOMAIN_NAME] Notification Preferences Profile Log…" at bounding box center [265, 10] width 0 height 0
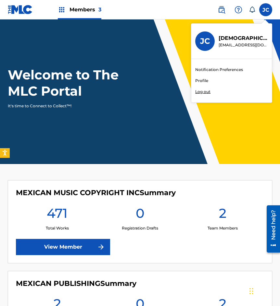
click at [187, 127] on header "Welcome to The MLC Portal It's time to Connect to Collect™!" at bounding box center [140, 91] width 280 height 145
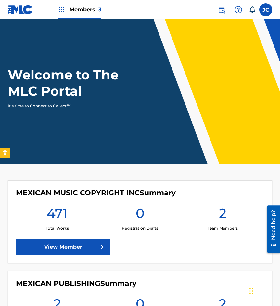
click at [272, 232] on div "Need help?" at bounding box center [273, 225] width 9 height 30
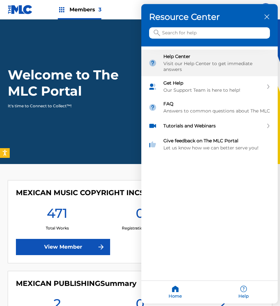
click at [178, 61] on div "Visit our Help Center to get immediate answers" at bounding box center [216, 67] width 107 height 12
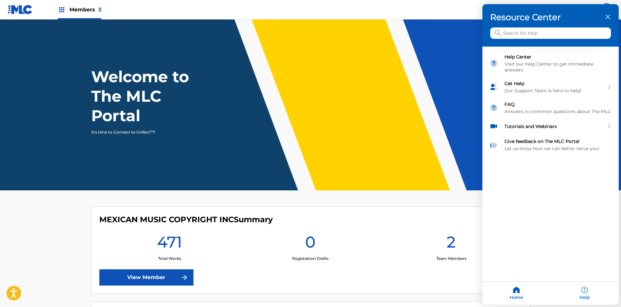
click at [70, 182] on div at bounding box center [310, 153] width 621 height 307
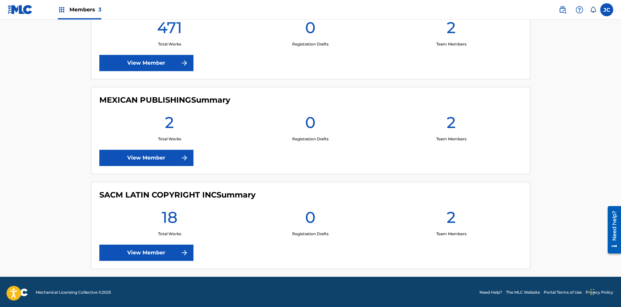
scroll to position [215, 0]
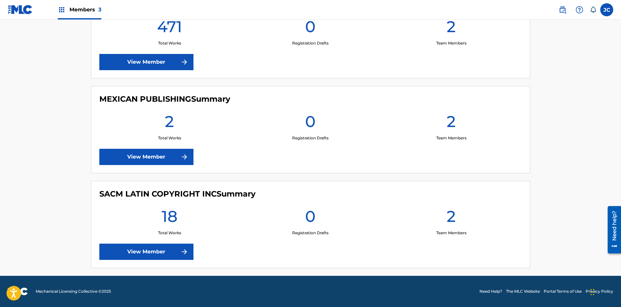
click at [149, 258] on link "View Member" at bounding box center [146, 251] width 94 height 16
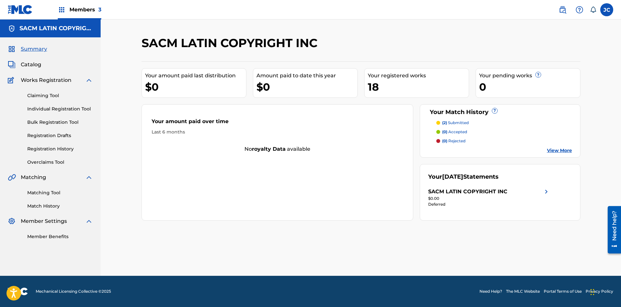
click at [65, 14] on div "Members 3" at bounding box center [79, 9] width 43 height 19
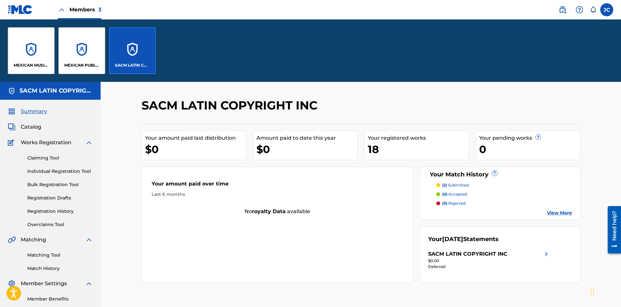
click at [118, 64] on p "SACM LATIN COPYRIGHT INC" at bounding box center [132, 65] width 35 height 6
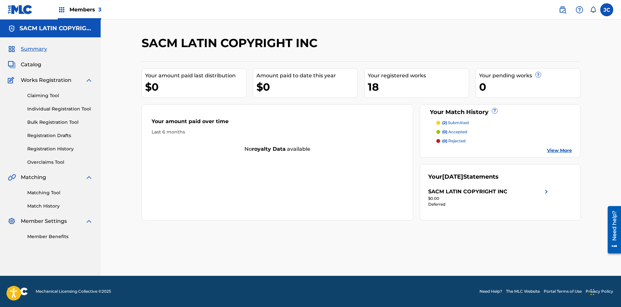
click at [34, 68] on span "Catalog" at bounding box center [31, 65] width 20 height 8
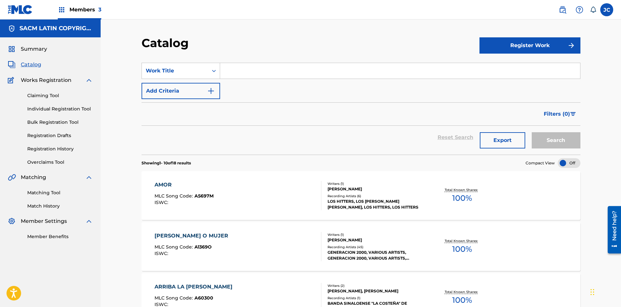
click at [269, 204] on div "AMOR MLC Song Code : A5697M ISWC :" at bounding box center [237, 195] width 167 height 29
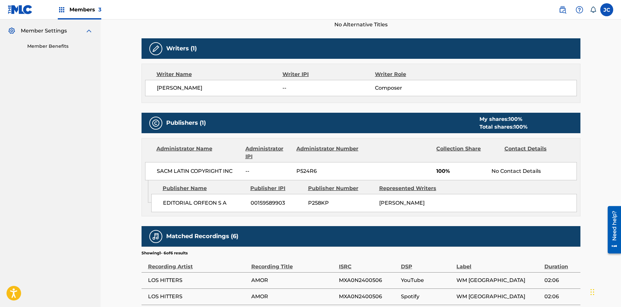
scroll to position [195, 0]
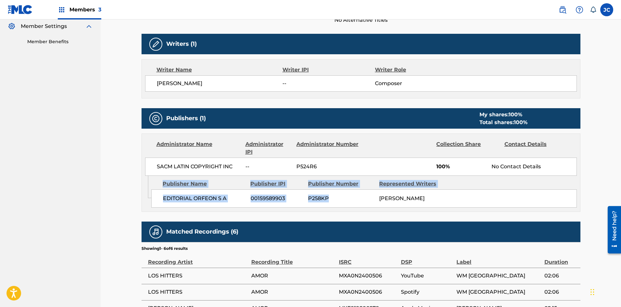
drag, startPoint x: 163, startPoint y: 184, endPoint x: 380, endPoint y: 196, distance: 217.1
click at [279, 196] on div "Publisher Name Publisher IPI Publisher Number Represented Writers EDITORIAL ORF…" at bounding box center [365, 192] width 429 height 32
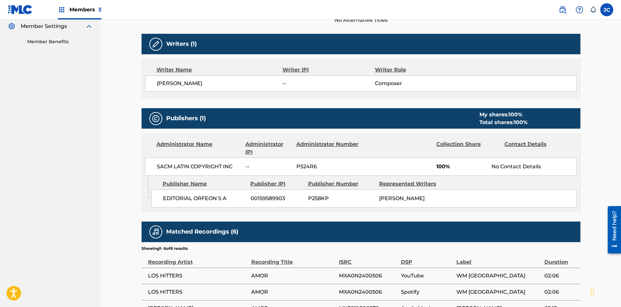
click at [279, 199] on span "COSME ENRIQUE NOVELO NAVARRO" at bounding box center [401, 198] width 45 height 6
drag, startPoint x: 338, startPoint y: 162, endPoint x: 256, endPoint y: 164, distance: 81.8
click at [256, 164] on div "SACM LATIN COPYRIGHT INC -- P524R6 100% No Contact Details" at bounding box center [361, 166] width 432 height 18
click at [279, 162] on div "SACM LATIN COPYRIGHT INC -- P524R6 100% No Contact Details" at bounding box center [361, 166] width 432 height 18
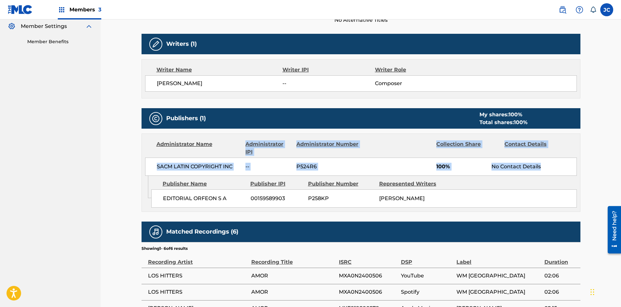
drag, startPoint x: 435, startPoint y: 162, endPoint x: 213, endPoint y: 144, distance: 223.6
click at [213, 144] on div "Administrator Name Administrator IPI Administrator Number Collection Share Cont…" at bounding box center [361, 155] width 438 height 42
click at [279, 151] on div "Administrator Number" at bounding box center [327, 148] width 63 height 16
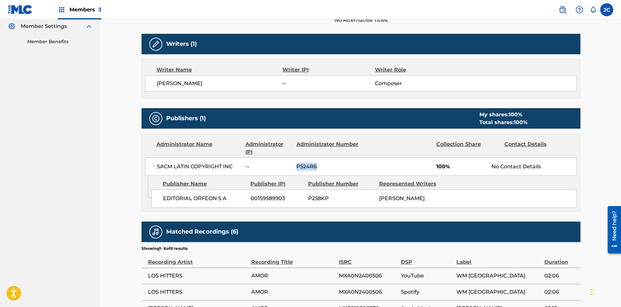
drag, startPoint x: 322, startPoint y: 168, endPoint x: 261, endPoint y: 167, distance: 61.3
click at [261, 167] on div "SACM LATIN COPYRIGHT INC -- P524R6 100% No Contact Details" at bounding box center [361, 166] width 432 height 18
click at [279, 161] on div "SACM LATIN COPYRIGHT INC -- P524R6 100% No Contact Details" at bounding box center [361, 166] width 432 height 18
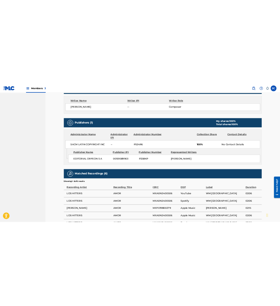
scroll to position [227, 0]
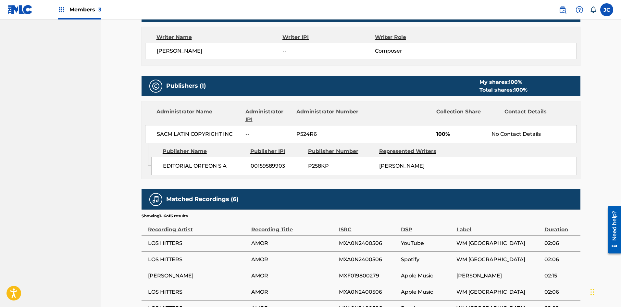
click at [210, 135] on span "SACM LATIN COPYRIGHT INC" at bounding box center [199, 134] width 84 height 8
copy div "SACM LATIN COPYRIGHT INC"
click at [279, 134] on span "P524R6" at bounding box center [327, 134] width 63 height 8
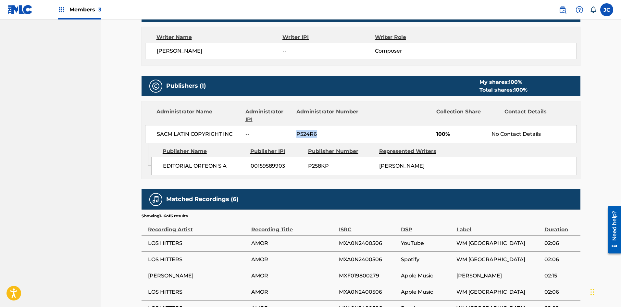
click at [279, 134] on span "P524R6" at bounding box center [327, 134] width 63 height 8
copy span "P524R6"
drag, startPoint x: 156, startPoint y: 135, endPoint x: 241, endPoint y: 134, distance: 84.4
click at [243, 134] on div "SACM LATIN COPYRIGHT INC -- P524R6 100% No Contact Details" at bounding box center [361, 134] width 432 height 18
copy span "SACM LATIN COPYRIGHT INC"
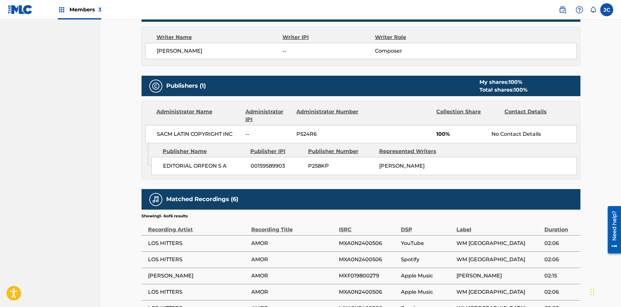
click at [254, 127] on div "SACM LATIN COPYRIGHT INC -- P524R6 100% No Contact Details" at bounding box center [361, 134] width 432 height 18
drag, startPoint x: 245, startPoint y: 137, endPoint x: 268, endPoint y: 134, distance: 23.3
click at [267, 133] on div "SACM LATIN COPYRIGHT INC -- P524R6 100% No Contact Details" at bounding box center [361, 134] width 432 height 18
click at [269, 134] on span "--" at bounding box center [268, 134] width 46 height 8
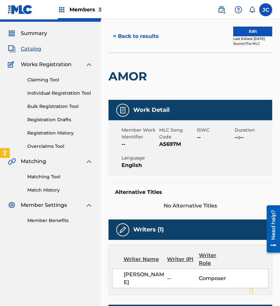
scroll to position [0, 0]
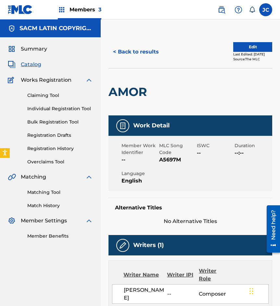
click at [25, 28] on h5 "SACM LATIN COPYRIGHT INC" at bounding box center [55, 28] width 73 height 7
click at [23, 15] on link at bounding box center [20, 9] width 25 height 19
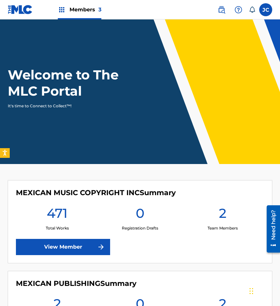
click at [262, 7] on label at bounding box center [265, 9] width 13 height 13
click at [265, 10] on input "[PERSON_NAME] [EMAIL_ADDRESS][DOMAIN_NAME] Notification Preferences Profile Log…" at bounding box center [265, 10] width 0 height 0
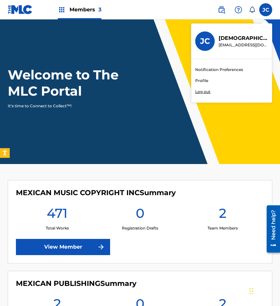
click at [208, 92] on p "Log out" at bounding box center [202, 92] width 15 height 6
click at [265, 10] on input "[PERSON_NAME] [EMAIL_ADDRESS][DOMAIN_NAME] Notification Preferences Profile Log…" at bounding box center [265, 10] width 0 height 0
